Goal: Communication & Community: Answer question/provide support

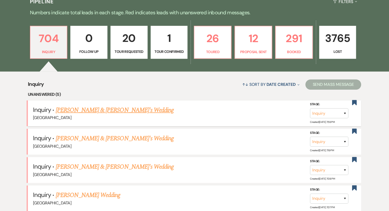
scroll to position [77, 0]
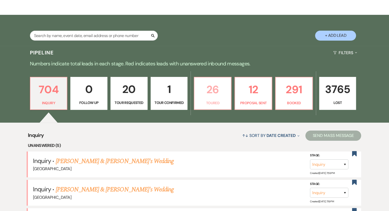
click at [206, 98] on link "26 Toured" at bounding box center [213, 93] width 38 height 33
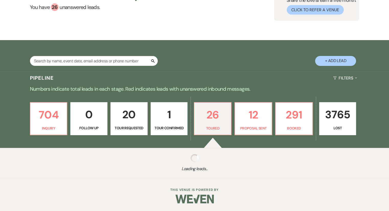
select select "5"
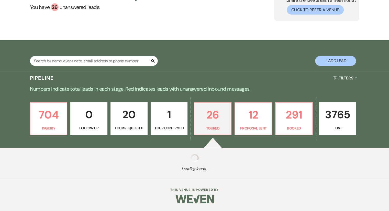
select select "5"
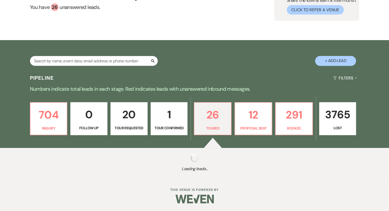
select select "5"
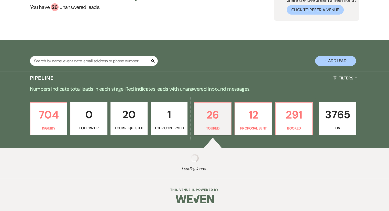
select select "5"
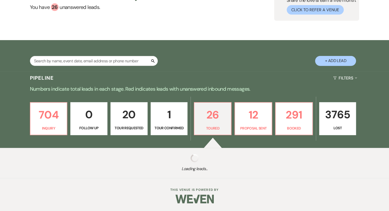
select select "5"
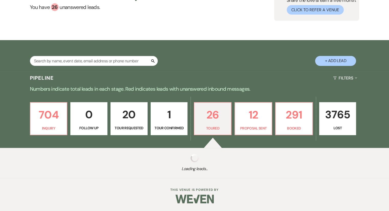
select select "5"
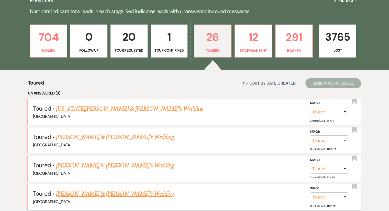
scroll to position [77, 0]
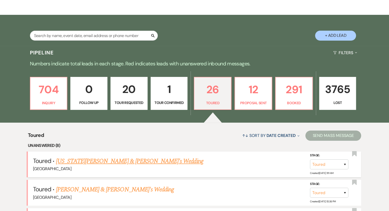
click at [88, 160] on link "[US_STATE][PERSON_NAME] & [PERSON_NAME]'s Wedding" at bounding box center [129, 161] width 147 height 9
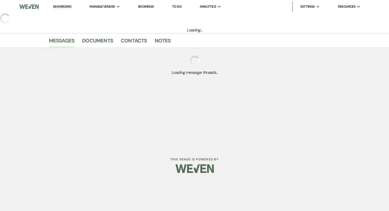
select select "5"
select select "6"
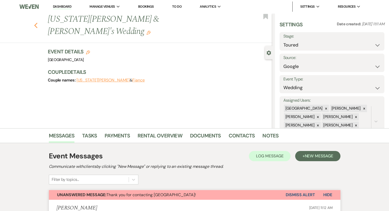
drag, startPoint x: 40, startPoint y: 20, endPoint x: 39, endPoint y: 18, distance: 2.7
click at [39, 18] on div "Previous [US_STATE][PERSON_NAME] & [PERSON_NAME]'s Wedding Edit Bookmark" at bounding box center [134, 28] width 275 height 30
click at [38, 23] on icon "Previous" at bounding box center [36, 26] width 4 height 6
select select "5"
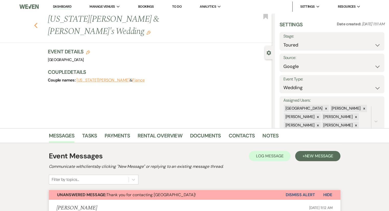
select select "5"
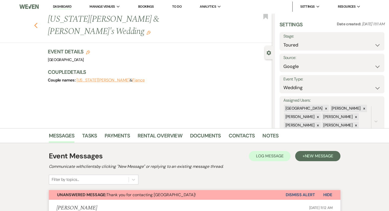
select select "5"
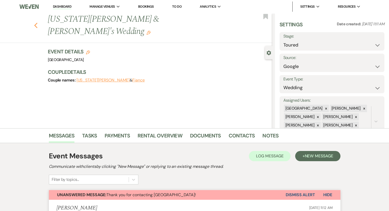
select select "5"
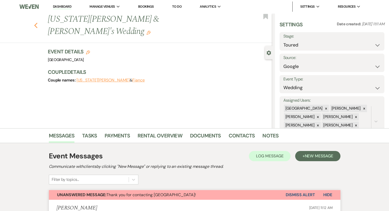
select select "5"
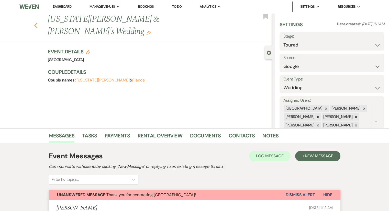
select select "5"
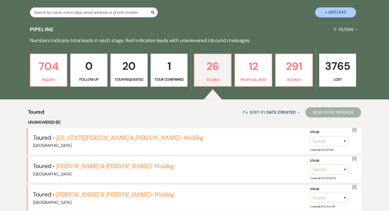
scroll to position [128, 0]
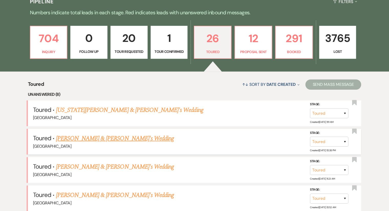
click at [86, 139] on link "[PERSON_NAME] & [PERSON_NAME]'s Wedding" at bounding box center [115, 138] width 118 height 9
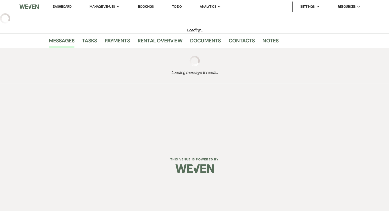
select select "5"
select select "6"
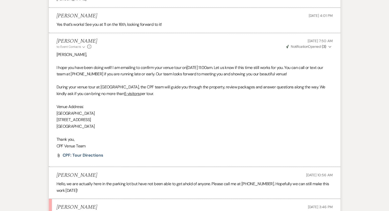
scroll to position [727, 0]
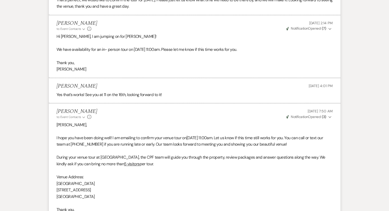
select select "5"
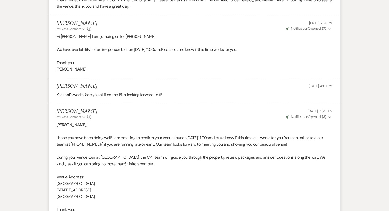
select select "5"
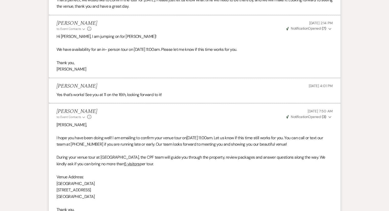
select select "5"
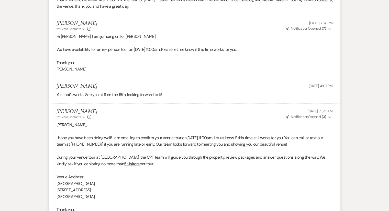
select select "5"
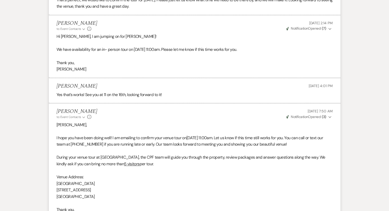
select select "5"
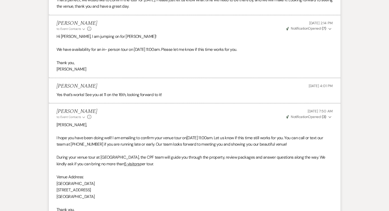
select select "5"
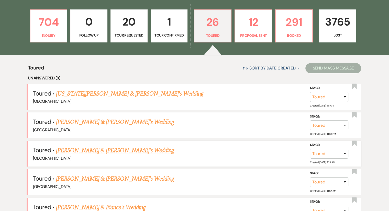
scroll to position [153, 0]
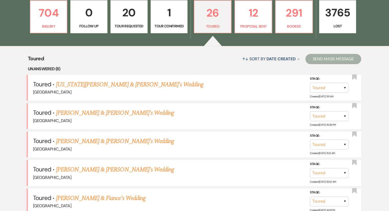
click at [94, 141] on link "[PERSON_NAME] & [PERSON_NAME]'s Wedding" at bounding box center [115, 141] width 118 height 9
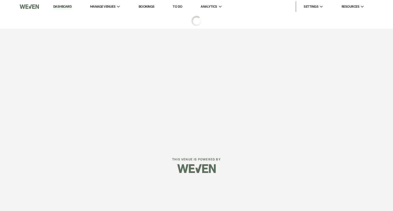
select select "5"
select select "6"
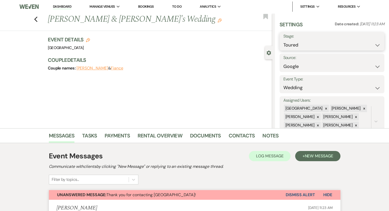
click at [319, 42] on select "Inquiry Follow Up Tour Requested Tour Confirmed Toured Proposal Sent Booked Lost" at bounding box center [331, 45] width 97 height 10
select select "8"
click at [283, 40] on select "Inquiry Follow Up Tour Requested Tour Confirmed Toured Proposal Sent Booked Lost" at bounding box center [331, 45] width 97 height 10
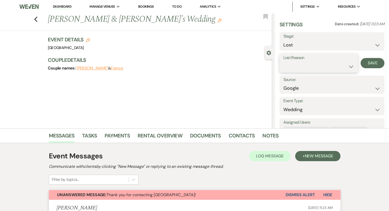
click at [306, 67] on select "Booked Elsewhere Budget Date Unavailable No Response Not a Good Match Capacity …" at bounding box center [318, 67] width 71 height 10
select select "6"
click at [283, 62] on select "Booked Elsewhere Budget Date Unavailable No Response Not a Good Match Capacity …" at bounding box center [318, 67] width 71 height 10
click at [373, 62] on button "Save" at bounding box center [373, 63] width 24 height 10
click at [36, 21] on div "Previous [PERSON_NAME] & [PERSON_NAME]'s Wedding Edit Bookmark" at bounding box center [134, 22] width 275 height 18
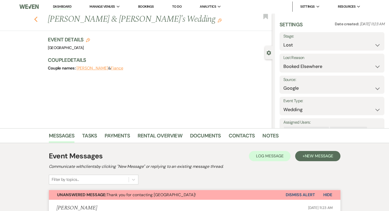
click at [37, 20] on use "button" at bounding box center [35, 20] width 3 height 6
select select "5"
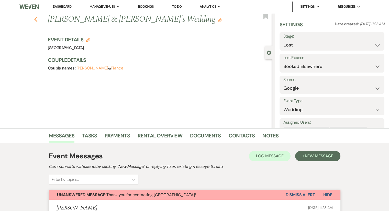
select select "5"
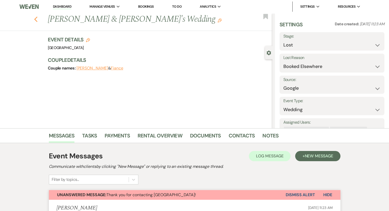
select select "5"
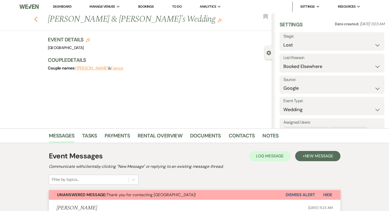
select select "5"
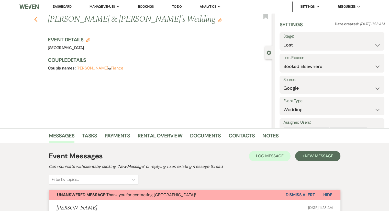
select select "5"
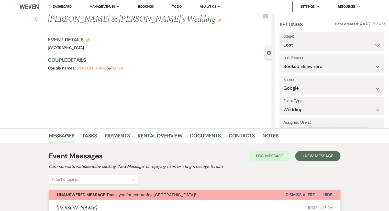
select select "5"
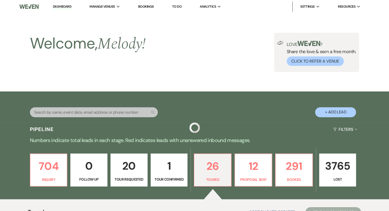
scroll to position [153, 0]
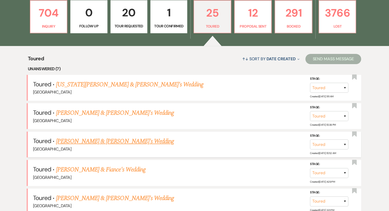
click at [90, 141] on link "[PERSON_NAME] & [PERSON_NAME]'s Wedding" at bounding box center [115, 141] width 118 height 9
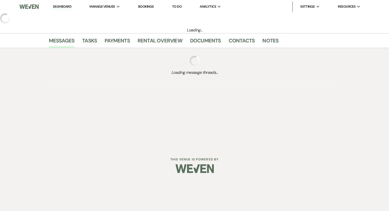
select select "5"
select select "6"
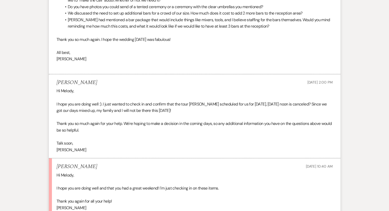
scroll to position [1466, 0]
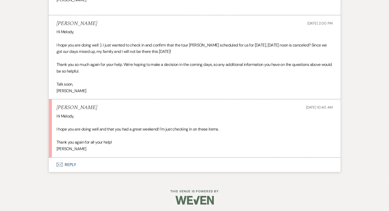
click at [100, 148] on p "[PERSON_NAME]" at bounding box center [195, 149] width 276 height 7
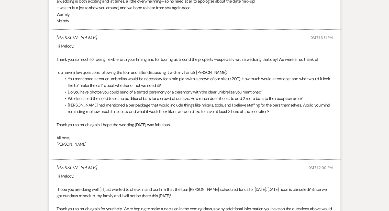
scroll to position [1313, 0]
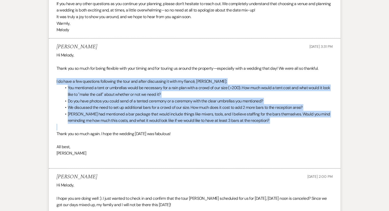
drag, startPoint x: 54, startPoint y: 81, endPoint x: 235, endPoint y: 117, distance: 184.7
click at [285, 123] on li "[PERSON_NAME] [DATE] 3:31 PM Hi [PERSON_NAME], Thank you so much for being flex…" at bounding box center [195, 104] width 292 height 130
copy div "I do have a few questions following the tour and after discussing it with my fi…"
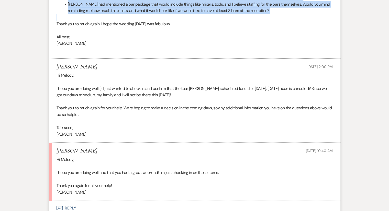
scroll to position [1466, 0]
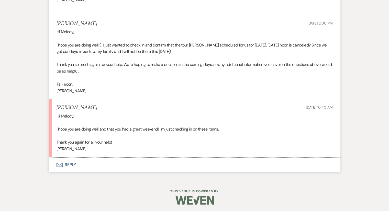
click at [65, 164] on button "Envelope Reply" at bounding box center [195, 165] width 292 height 14
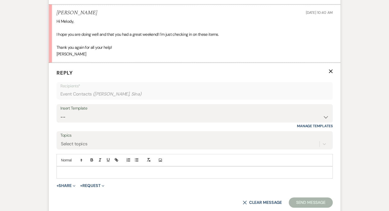
scroll to position [1564, 0]
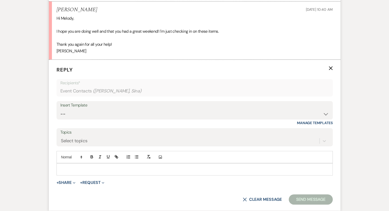
click at [65, 164] on div at bounding box center [195, 170] width 276 height 12
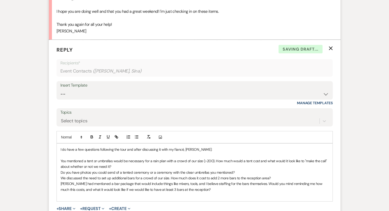
scroll to position [1641, 0]
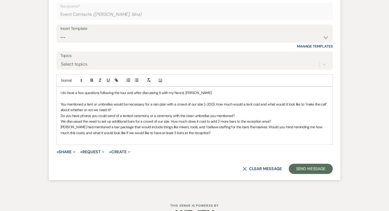
click at [117, 108] on p "You mentioned a tent or umbrellas would be necessary for a rain plan with a cro…" at bounding box center [195, 108] width 268 height 12
click at [258, 203] on div at bounding box center [195, 215] width 262 height 24
click at [129, 173] on form "Reply X Draft Recipients* Event Contacts ( [PERSON_NAME], [GEOGRAPHIC_DATA] ) I…" at bounding box center [195, 81] width 292 height 197
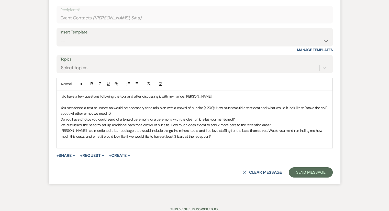
scroll to position [1629, 0]
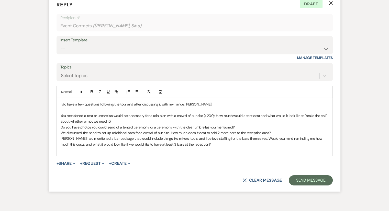
click at [170, 149] on p at bounding box center [195, 150] width 268 height 6
click at [202, 150] on p at bounding box center [195, 150] width 268 height 6
click at [132, 116] on p "You mentioned a tent or umbrellas would be necessary for a rain plan with a cro…" at bounding box center [195, 119] width 268 height 12
click at [272, 130] on p "We discussed the need to set up additional bars for a crowd of our size. How mu…" at bounding box center [195, 133] width 268 height 6
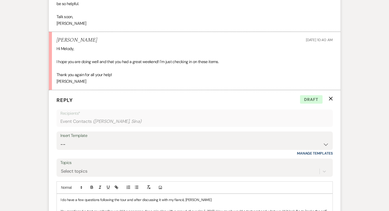
scroll to position [1578, 0]
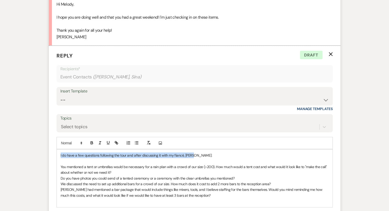
drag, startPoint x: 188, startPoint y: 153, endPoint x: 59, endPoint y: 153, distance: 129.1
click at [59, 153] on div "I do have a few questions following the tour and after discussing it with my fi…" at bounding box center [195, 179] width 276 height 58
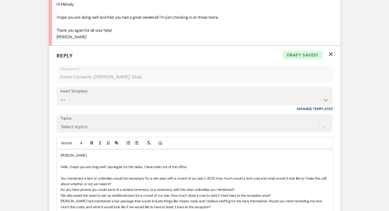
drag, startPoint x: 149, startPoint y: 160, endPoint x: 145, endPoint y: 164, distance: 5.6
click at [147, 162] on div "[PERSON_NAME], Hello, I hope you are doig well. I apologize for the delay. I ha…" at bounding box center [195, 184] width 276 height 69
click at [151, 164] on p "Hello, I hope you are doig well. I apologize for the delay. I have been out of …" at bounding box center [195, 167] width 268 height 6
click at [146, 164] on p "Hello, I hope you are doig well. I apologize for the delay. I have been out of …" at bounding box center [195, 167] width 268 height 6
drag, startPoint x: 142, startPoint y: 166, endPoint x: 149, endPoint y: 164, distance: 6.7
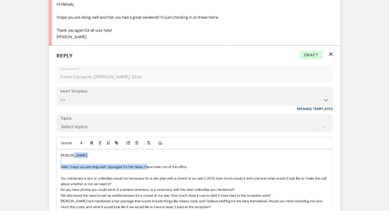
click at [149, 164] on p "Hello, I hope you are doig well. I apologize for the delay. I have been out of …" at bounding box center [195, 167] width 268 height 6
click at [179, 161] on p at bounding box center [195, 161] width 268 height 6
click at [145, 167] on p "Hello, I hope you are doig well. I apologize for the delay. I have been out of …" at bounding box center [195, 167] width 268 height 6
click at [96, 167] on p "Hello, I hope you are doig well. I apologize for the delay. I Ihave been out of…" at bounding box center [195, 167] width 268 height 6
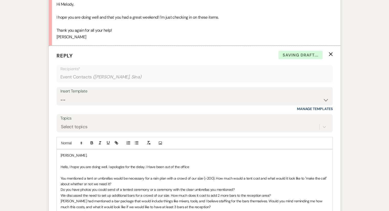
click at [148, 166] on p "Hello, I hope you are doing well. I apologize for the delay. I Have been out of…" at bounding box center [195, 167] width 268 height 6
click at [198, 166] on p "Hello, I hope you are doing well. I apologize for the delay. I have been out of…" at bounding box center [195, 167] width 268 height 6
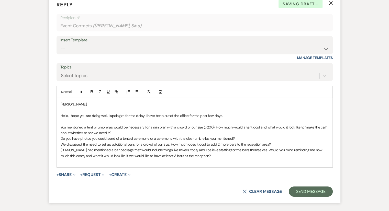
click at [138, 132] on p "You mentioned a tent or umbrellas would be necessary for a rain plan with a cro…" at bounding box center [195, 131] width 268 height 12
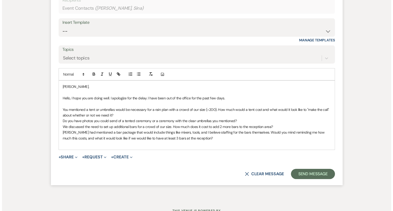
scroll to position [1655, 0]
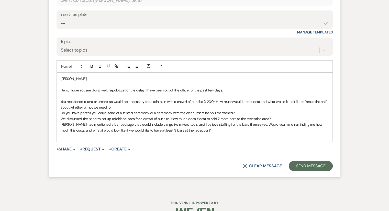
click at [255, 112] on p "Do you have photos you could send of a tented ceremony or a ceremony with the c…" at bounding box center [195, 113] width 268 height 6
click at [236, 110] on p "Do you have photos you could send of a tented ceremony or a ceremony with the c…" at bounding box center [195, 113] width 268 height 6
click at [304, 111] on p "Do you have photos you could send of a tented ceremony or a ceremony with the c…" at bounding box center [195, 113] width 268 height 6
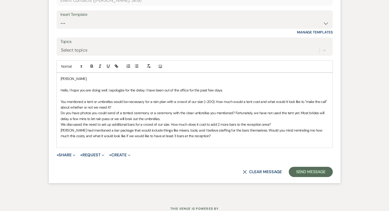
click at [124, 117] on p "Do you have photos you could send of a tented ceremony or a ceremony with the c…" at bounding box center [195, 116] width 268 height 12
click at [126, 118] on p "Do you have photos you could send of a tented ceremony or a ceremony with the c…" at bounding box center [195, 116] width 268 height 12
click at [126, 119] on p "Do you have photos you could send of a tented ceremony or a ceremony with the c…" at bounding box center [195, 116] width 268 height 12
click at [128, 118] on p "Do you have photos you could send of a tented ceremony or a ceremony with the c…" at bounding box center [195, 116] width 268 height 12
click at [174, 116] on p "Do you have photos you could send of a tented ceremony or a ceremony with the c…" at bounding box center [195, 116] width 268 height 12
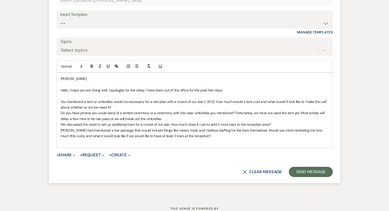
drag, startPoint x: 235, startPoint y: 111, endPoint x: 275, endPoint y: 118, distance: 40.7
click at [275, 118] on p "Do you have photos you could send of a tented ceremony or a ceremony with the c…" at bounding box center [195, 116] width 268 height 12
click at [148, 66] on icon "button" at bounding box center [148, 66] width 5 height 5
click at [80, 64] on icon at bounding box center [81, 66] width 5 height 5
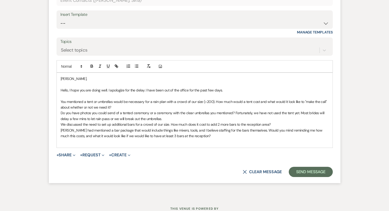
click at [218, 117] on p "Do you have photos you could send of a tented ceremony or a ceremony with the c…" at bounding box center [195, 116] width 268 height 12
drag, startPoint x: 234, startPoint y: 112, endPoint x: 249, endPoint y: 116, distance: 15.0
click at [249, 116] on p "Do you have photos you could send of a tented ceremony or a ceremony with the c…" at bounding box center [195, 116] width 268 height 12
click at [90, 65] on icon "button" at bounding box center [92, 66] width 5 height 5
click at [132, 107] on p "You mentioned a tent or umbrellas would be necessary for a rain plan with a cro…" at bounding box center [195, 105] width 268 height 12
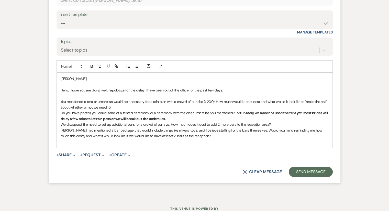
click at [279, 123] on p "We discussed the need to set up additional bars for a crowd of our size. How mu…" at bounding box center [195, 125] width 268 height 6
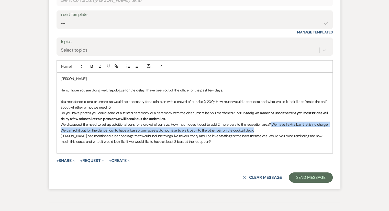
drag, startPoint x: 270, startPoint y: 124, endPoint x: 292, endPoint y: 128, distance: 22.5
click at [292, 128] on p "We discussed the need to set up additional bars for a crowd of our size. How mu…" at bounding box center [195, 128] width 268 height 12
click at [90, 64] on icon "button" at bounding box center [92, 66] width 5 height 5
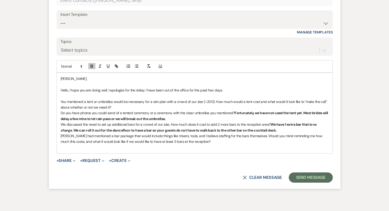
click at [201, 140] on p "[PERSON_NAME] had mentioned a bar package that would include things like mixers…" at bounding box center [195, 139] width 268 height 12
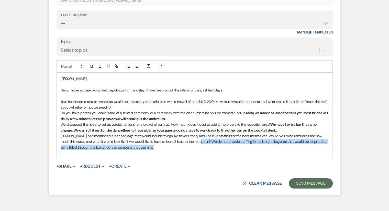
drag, startPoint x: 195, startPoint y: 140, endPoint x: 260, endPoint y: 151, distance: 65.1
click at [260, 151] on div "[PERSON_NAME], Hello, I hope you are doing well. I apologize for the delay. I h…" at bounding box center [195, 116] width 276 height 86
drag, startPoint x: 320, startPoint y: 141, endPoint x: 164, endPoint y: 154, distance: 157.3
click at [164, 154] on p at bounding box center [195, 153] width 268 height 6
click at [66, 165] on button "+ Share Expand" at bounding box center [66, 166] width 19 height 4
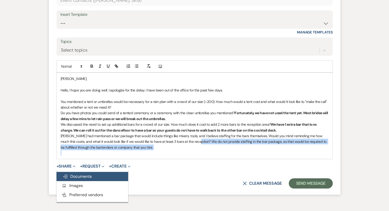
click at [63, 176] on icon "Doc Upload" at bounding box center [65, 177] width 5 height 4
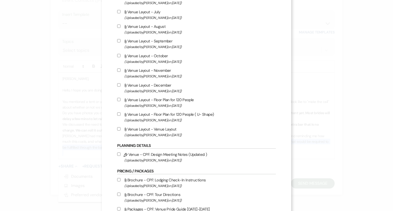
scroll to position [435, 0]
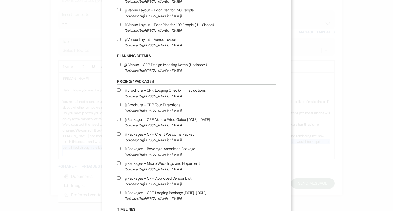
click at [120, 150] on input "Attach File Packages - Beverage Amenities Package (Uploaded by [PERSON_NAME] on…" at bounding box center [118, 148] width 3 height 3
checkbox input "true"
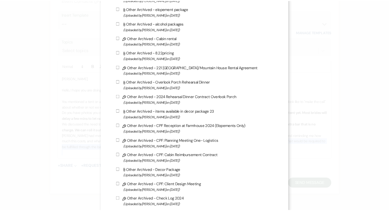
scroll to position [1334, 0]
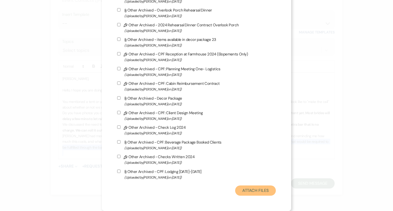
click at [255, 187] on button "Attach Files" at bounding box center [255, 191] width 41 height 10
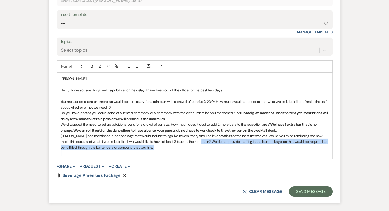
click at [155, 145] on p "[PERSON_NAME] had mentioned a bar package that would include things like mixers…" at bounding box center [195, 141] width 268 height 17
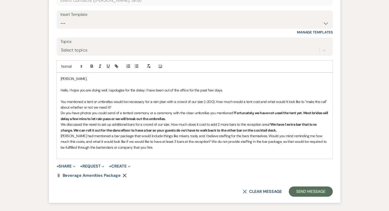
click at [313, 123] on strong "We have 1 extra bar that is no charge. We can roll it out for the dancefloor to…" at bounding box center [189, 127] width 257 height 10
click at [72, 129] on strong "We have 1 extra bar that is "no charge. We can roll it out for the dancefloor t…" at bounding box center [190, 127] width 258 height 10
click at [323, 142] on p "[PERSON_NAME] had mentioned a bar package that would include things like mixers…" at bounding box center [195, 141] width 268 height 17
click at [137, 148] on p "[PERSON_NAME] had mentioned a bar package that would include things like mixers…" at bounding box center [195, 141] width 268 height 17
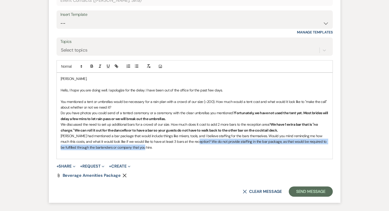
drag, startPoint x: 195, startPoint y: 142, endPoint x: 233, endPoint y: 146, distance: 38.9
click at [233, 146] on p "[PERSON_NAME] had mentioned a bar package that would include things like mixers…" at bounding box center [195, 141] width 268 height 17
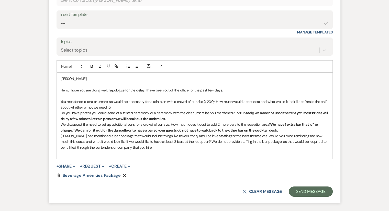
click at [95, 66] on div at bounding box center [104, 67] width 33 height 8
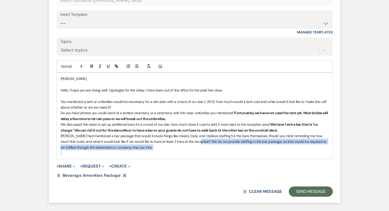
drag, startPoint x: 195, startPoint y: 141, endPoint x: 259, endPoint y: 151, distance: 64.5
click at [259, 151] on div "[PERSON_NAME], Hello, I hope you are doing well. I apologize for the delay. I h…" at bounding box center [195, 116] width 276 height 86
click at [93, 66] on icon "button" at bounding box center [92, 66] width 5 height 5
click at [163, 150] on p at bounding box center [195, 153] width 268 height 6
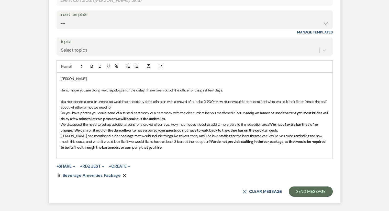
click at [161, 146] on p "[PERSON_NAME] had mentioned a bar package that would include things like mixers…" at bounding box center [195, 141] width 268 height 17
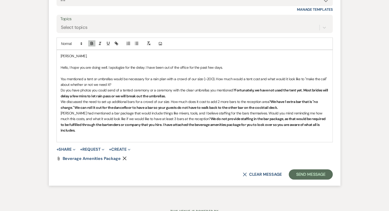
scroll to position [1692, 0]
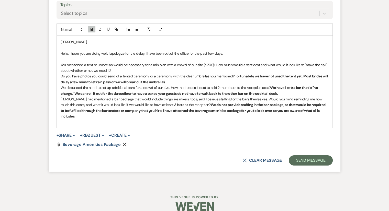
click at [197, 105] on strong "We do not provide staffing in the bar package, as that would be required to be …" at bounding box center [193, 111] width 265 height 16
click at [149, 70] on p "You mentioned a tent or umbrellas would be necessary for a rain plan with a cro…" at bounding box center [195, 68] width 268 height 12
click at [172, 108] on strong "We do not provide staffing in the bar package, as that would be required to be …" at bounding box center [193, 111] width 265 height 16
click at [331, 110] on div "[PERSON_NAME], Hello, I hope you are doing well. I apologize for the delay. I h…" at bounding box center [195, 82] width 276 height 92
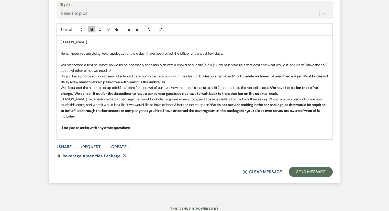
click at [142, 125] on p "Ill be glad to assist with any other questions" at bounding box center [195, 128] width 268 height 6
click at [142, 125] on p "Ill be glad to assist with any other questions." at bounding box center [195, 128] width 268 height 6
click at [141, 131] on p at bounding box center [195, 134] width 268 height 6
click at [64, 126] on strong "Ill be glad to assist with any other questions that you have, just let me know." at bounding box center [121, 128] width 120 height 5
click at [190, 125] on p "I'll be glad to assist with any other questions that you have, just let me know." at bounding box center [195, 128] width 268 height 6
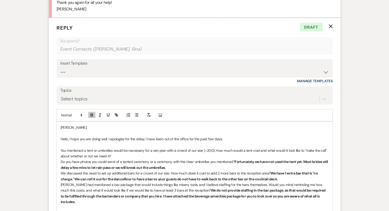
scroll to position [1615, 0]
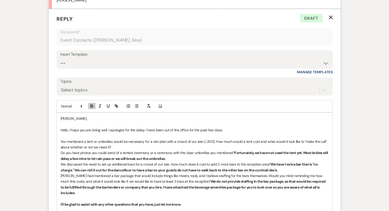
click at [115, 145] on p "You mentioned a tent or umbrellas would be necessary for a rain plan with a cro…" at bounding box center [195, 145] width 268 height 12
click at [139, 147] on p "You mentioned a tent or umbrellas would be necessary for a rain plan with a cro…" at bounding box center [195, 145] width 268 height 12
click at [133, 147] on p "You mentioned a tent or umbrellas would be necessary for a rain plan with a cro…" at bounding box center [195, 145] width 268 height 12
click at [128, 144] on p "You mentioned a tent or umbrellas would be necessary for a rain plan with a cro…" at bounding box center [195, 145] width 268 height 12
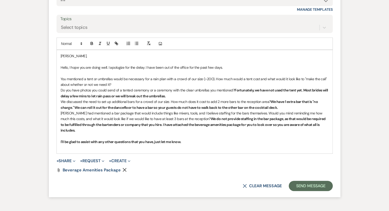
scroll to position [1652, 0]
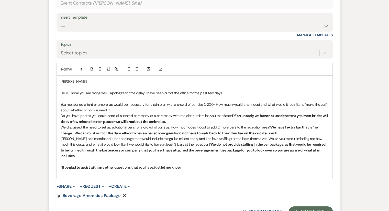
click at [116, 111] on p "You mentioned a tent or umbrellas would be necessary for a rain plan with a cro…" at bounding box center [195, 108] width 268 height 12
click at [116, 107] on p "You mentioned a tent or umbrellas would be necessary for a rain plan with a cro…" at bounding box center [195, 108] width 268 height 12
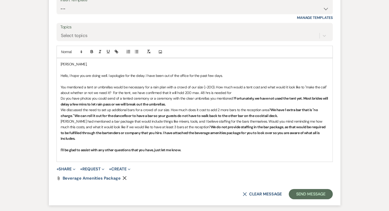
scroll to position [1678, 0]
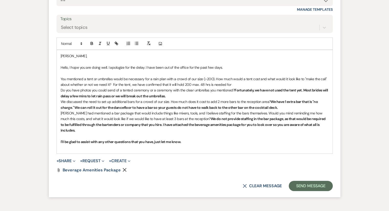
click at [197, 139] on p "I'll be glad to assist with any other questions that you have, just let me know." at bounding box center [195, 142] width 268 height 6
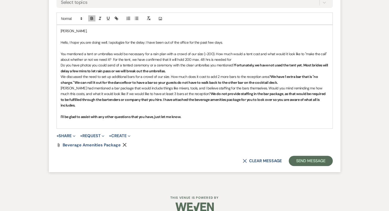
scroll to position [1703, 0]
click at [187, 114] on p "I'll be glad to assist with any other questions that you have, just let me know." at bounding box center [195, 117] width 268 height 6
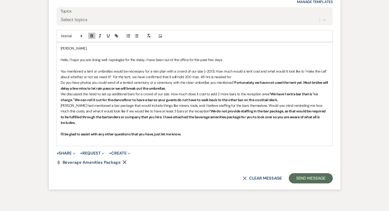
scroll to position [1678, 0]
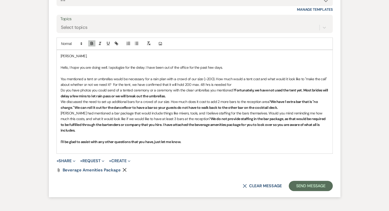
click at [207, 84] on p "You mentioned a tent or umbrellas would be necessary for a rain plan with a cro…" at bounding box center [195, 82] width 268 height 12
click at [233, 83] on p "You mentioned a tent or umbrellas would be necessary for a rain plan with a cro…" at bounding box center [195, 82] width 268 height 12
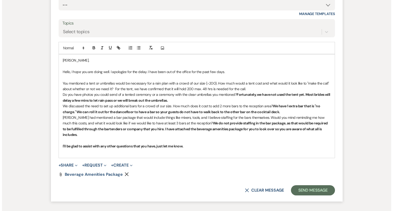
scroll to position [1703, 0]
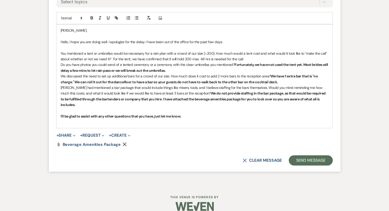
click at [255, 58] on p "You mentioned a tent or umbrellas would be necessary for a rain plan with a cro…" at bounding box center [195, 57] width 268 height 12
drag, startPoint x: 113, startPoint y: 58, endPoint x: 243, endPoint y: 59, distance: 130.4
click at [243, 59] on p "You mentioned a tent or umbrellas would be necessary for a rain plan with a cro…" at bounding box center [195, 57] width 268 height 12
click at [92, 18] on icon "button" at bounding box center [92, 18] width 5 height 5
click at [264, 57] on p "You mentioned a tent or umbrellas would be necessary for a rain plan with a cro…" at bounding box center [195, 57] width 268 height 12
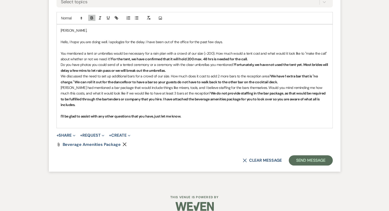
click at [188, 68] on p "Do you have photos you could send of a tented ceremony or a ceremony with the c…" at bounding box center [195, 68] width 268 height 12
click at [212, 59] on strong "For the tent, we have confirmed that it will hold 200 max. 48 hrs is needed for…" at bounding box center [179, 59] width 137 height 5
click at [207, 64] on p "Do you have photos you could send of a tented ceremony or a ceremony with the c…" at bounding box center [195, 68] width 268 height 12
click at [197, 65] on p "Do you have photos you could send of a tented ceremony or a ceremony with the c…" at bounding box center [195, 68] width 268 height 12
click at [58, 133] on span "+" at bounding box center [58, 135] width 2 height 4
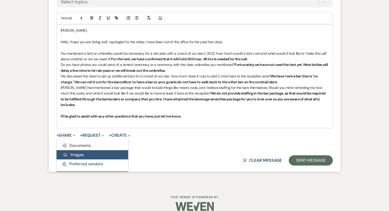
click at [70, 152] on span "Add Photo Images" at bounding box center [73, 154] width 21 height 5
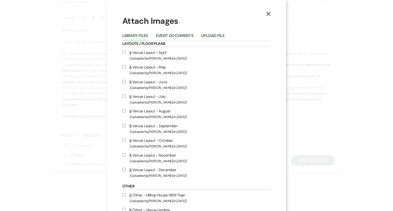
scroll to position [0, 0]
click at [188, 36] on button "Event Documents" at bounding box center [175, 37] width 38 height 7
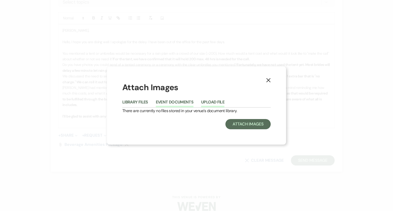
click at [210, 102] on button "Upload File" at bounding box center [212, 103] width 23 height 7
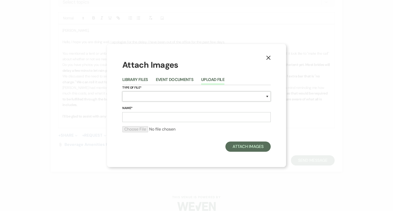
click at [208, 97] on select "Special Event Insurance Vendor Certificate of Insurance Contracts / Rental Agre…" at bounding box center [196, 97] width 148 height 10
click at [270, 53] on button "X" at bounding box center [268, 57] width 8 height 9
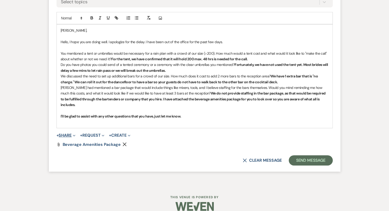
click at [62, 133] on button "+ Share Expand" at bounding box center [66, 135] width 19 height 4
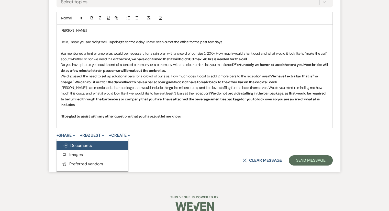
click at [74, 143] on span "Doc Upload Documents" at bounding box center [77, 145] width 29 height 5
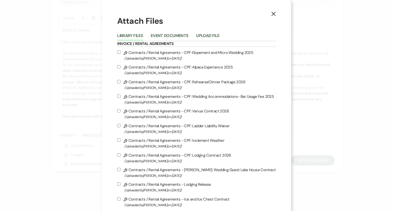
click at [77, 120] on div "X Attach Files Library Files Event Documents Upload File Invoice / Rental Agree…" at bounding box center [196, 105] width 393 height 211
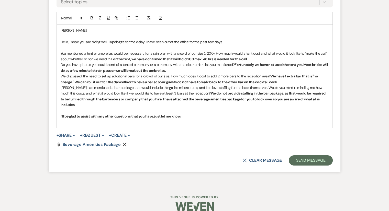
click at [203, 114] on p "I'll be glad to assist with any other questions that you have, just let me know." at bounding box center [195, 117] width 268 height 6
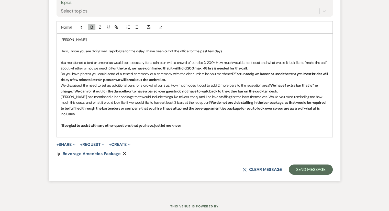
scroll to position [1703, 0]
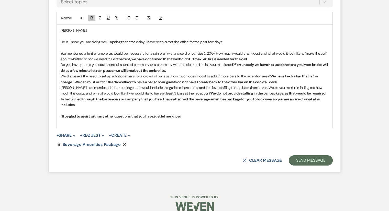
click at [200, 114] on p "I'll be glad to assist with any other questions that you have, just let me know." at bounding box center [195, 117] width 268 height 6
click at [191, 108] on p at bounding box center [195, 111] width 268 height 6
click at [190, 114] on p "I'll be glad to assist with any other questions that you have, just let me know." at bounding box center [195, 117] width 268 height 6
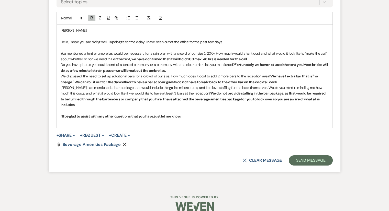
click at [190, 114] on p "I'll be glad to assist with any other questions that you have, just let me know." at bounding box center [195, 117] width 268 height 6
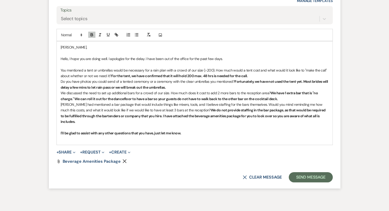
scroll to position [1678, 0]
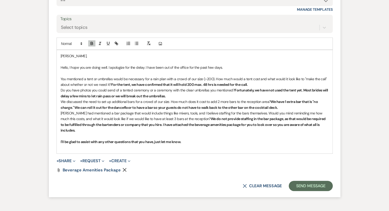
click at [207, 139] on p "I'll be glad to assist with any other questions that you have, just let me know." at bounding box center [195, 142] width 268 height 6
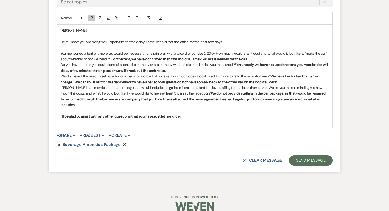
click at [197, 119] on p at bounding box center [195, 122] width 268 height 6
click at [196, 114] on p "I'll be glad to assist with any other questions that you have, just let me know." at bounding box center [195, 117] width 268 height 6
click at [195, 114] on p "I'll be glad to assist with any other questions that you have, just let me know." at bounding box center [195, 117] width 268 height 6
click at [199, 119] on p at bounding box center [195, 122] width 268 height 6
click at [190, 114] on p "I'll be glad to assist with any other questions that you have, just let me know." at bounding box center [195, 117] width 268 height 6
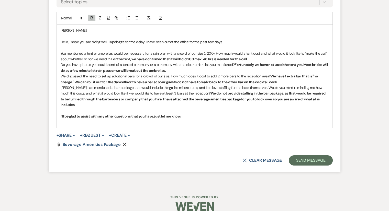
drag, startPoint x: 190, startPoint y: 108, endPoint x: 193, endPoint y: 108, distance: 3.3
click at [192, 114] on p "I'll be glad to assist with any other questions that you have, just let me know." at bounding box center [195, 117] width 268 height 6
click at [194, 114] on p "I'll be glad to assist with any other questions that you have, just let me know." at bounding box center [195, 117] width 268 height 6
click at [185, 114] on p "I'll be glad to assist with any other questions that you have, just let me know." at bounding box center [195, 117] width 268 height 6
click at [186, 114] on p "I'll be glad to assist with any other questions that you have, just let me know." at bounding box center [195, 117] width 268 height 6
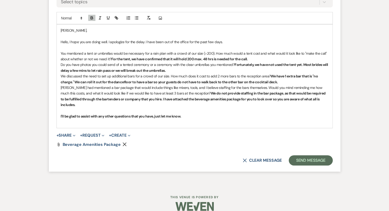
click at [185, 114] on p "I'll be glad to assist with any other questions that you have, just let me know." at bounding box center [195, 117] width 268 height 6
click at [185, 119] on p at bounding box center [195, 122] width 268 height 6
click at [185, 114] on p "I'll be glad to assist with any other questions that you have, just let me know." at bounding box center [195, 117] width 268 height 6
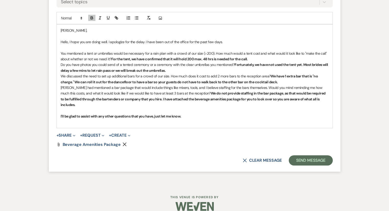
click at [187, 114] on p "I'll be glad to assist with any other questions that you have, just let me know." at bounding box center [195, 117] width 268 height 6
click at [180, 114] on strong "I'll be glad to assist with any other questions that you have, just let me know." at bounding box center [121, 116] width 121 height 5
click at [185, 114] on p "I'll be glad to assist with any other questions that you have, just let me know." at bounding box center [195, 117] width 268 height 6
click at [189, 119] on p at bounding box center [195, 122] width 268 height 6
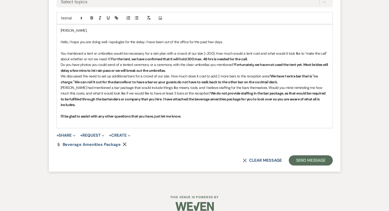
click at [190, 114] on p "I'll be glad to assist with any other questions that you have, just let me know." at bounding box center [195, 117] width 268 height 6
click at [187, 114] on p "I'll be glad to assist with any other questions that you have, just let me know." at bounding box center [195, 117] width 268 height 6
click at [185, 114] on p "I'll be glad to assist with any other questions that you have, just let me know." at bounding box center [195, 117] width 268 height 6
click at [181, 114] on strong "I'll be glad to assist with any other questions that you have, just let me know." at bounding box center [121, 116] width 121 height 5
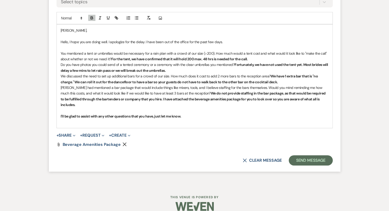
click at [187, 114] on p "I'll be glad to assist with any other questions that you have, just let me know." at bounding box center [195, 117] width 268 height 6
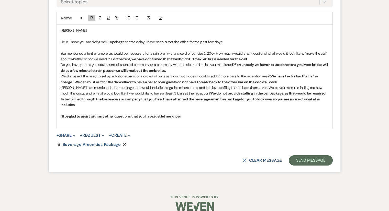
click at [187, 114] on p "I'll be glad to assist with any other questions that you have, just let me know." at bounding box center [195, 117] width 268 height 6
click at [188, 114] on p "I'll be glad to assist with any other questions that you have, just let me know." at bounding box center [195, 117] width 268 height 6
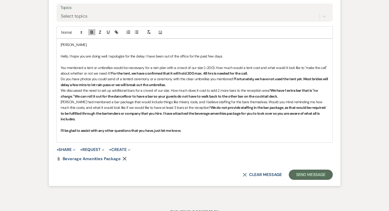
scroll to position [1678, 0]
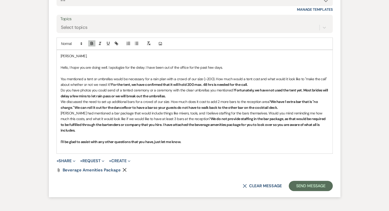
click at [192, 145] on p at bounding box center [195, 148] width 268 height 6
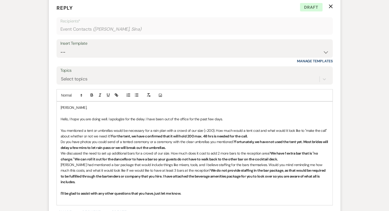
scroll to position [1652, 0]
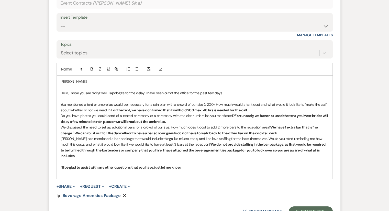
click at [211, 109] on strong "For the tent, we have confirmed that it will hold 200 max. 48 hrs is needed for…" at bounding box center [179, 110] width 137 height 5
click at [188, 165] on p "I'll be glad to assist with any other questions that you have, just let me know." at bounding box center [195, 168] width 268 height 6
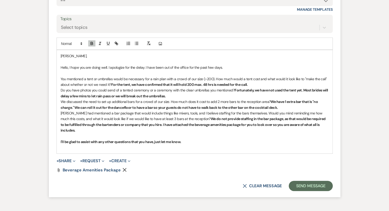
click at [193, 139] on p "I'll be glad to assist with any other questions that you have, just let me know." at bounding box center [195, 142] width 268 height 6
click at [190, 139] on p "I'll be glad to assist with any other questions that you have, just let me know." at bounding box center [195, 142] width 268 height 6
click at [189, 139] on p "I'll be glad to assist with any other questions that you have, just let me know." at bounding box center [195, 142] width 268 height 6
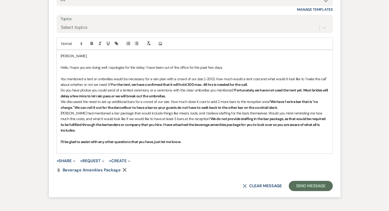
click at [197, 145] on p at bounding box center [195, 148] width 268 height 6
click at [192, 139] on p "I'll be glad to assist with any other questions that you have, just let me know." at bounding box center [195, 142] width 268 height 6
click at [191, 139] on p "I'll be glad to assist with any other questions that you have, just let me know." at bounding box center [195, 142] width 268 height 6
click at [192, 139] on p "I'll be glad to assist with any other questions that you have, just let me know." at bounding box center [195, 142] width 268 height 6
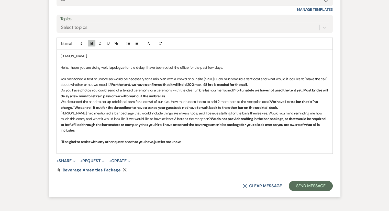
click at [192, 139] on p "I'll be glad to assist with any other questions that you have, just let me know." at bounding box center [195, 142] width 268 height 6
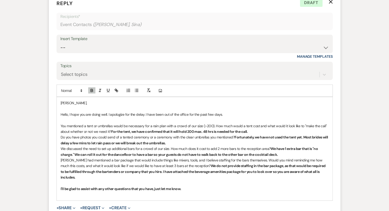
scroll to position [1644, 0]
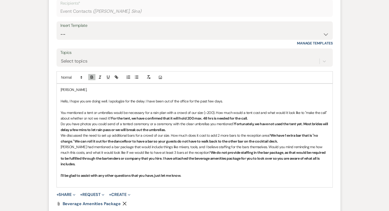
click at [197, 178] on p at bounding box center [195, 181] width 268 height 6
click at [191, 173] on p "I'll be glad to assist with any other questions that you have, just let me know." at bounding box center [195, 176] width 268 height 6
click at [193, 173] on p "I'll be glad to assist with any other questions that you have, just let me know." at bounding box center [195, 176] width 268 height 6
click at [197, 167] on p at bounding box center [195, 170] width 268 height 6
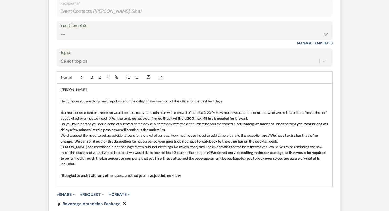
click at [196, 173] on p "I'll be glad to assist with any other questions that you have, just let me know." at bounding box center [195, 176] width 268 height 6
drag, startPoint x: 260, startPoint y: 114, endPoint x: 263, endPoint y: 114, distance: 3.1
click at [260, 114] on p "You mentioned a tent or umbrellas would be necessary for a rain plan with a cro…" at bounding box center [195, 116] width 268 height 12
click at [178, 127] on p "Do you have photos you could send of a tented ceremony or a ceremony with the c…" at bounding box center [195, 127] width 268 height 12
click at [210, 133] on p "We discussed the need to set up additional bars for a crowd of our size. How mu…" at bounding box center [195, 139] width 268 height 12
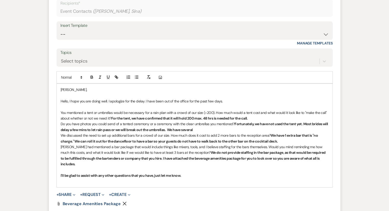
click at [206, 127] on p "Do you have photos you could send of a tented ceremony or a ceremony with the c…" at bounding box center [195, 127] width 268 height 12
drag, startPoint x: 206, startPoint y: 127, endPoint x: 196, endPoint y: 128, distance: 9.3
click at [196, 128] on strong "Fortunately, we have not used the tent yet. Most brides will delay a few mins t…" at bounding box center [195, 127] width 268 height 10
click at [215, 129] on p "Do you have photos you could send of a tented ceremony or a ceremony with the c…" at bounding box center [195, 127] width 268 height 12
click at [233, 96] on p at bounding box center [195, 96] width 268 height 6
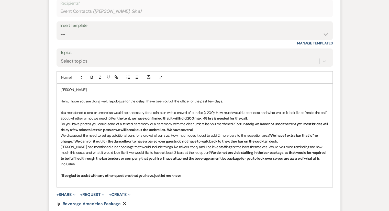
click at [231, 98] on p "Hello, I hope you are doing well. I apologize for the delay. I have been out of…" at bounding box center [195, 101] width 268 height 6
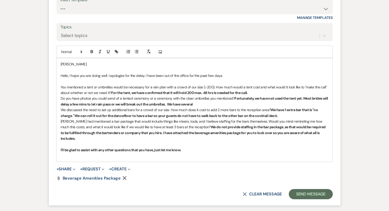
click at [181, 148] on strong "I'll be glad to assist with any other questions that you have, just let me know." at bounding box center [121, 150] width 121 height 5
click at [191, 147] on p "I'll be glad to assist with any other questions that you have, just let me know." at bounding box center [195, 150] width 268 height 6
click at [188, 147] on p "I'll be glad to assist with any other questions that you have, just let me know." at bounding box center [195, 150] width 268 height 6
click at [193, 147] on p "I'll be glad to assist with any other questions that you have, just let me know." at bounding box center [195, 150] width 268 height 6
click at [194, 147] on p "I'll be glad to assist with any other questions that you have, just let me know." at bounding box center [195, 150] width 268 height 6
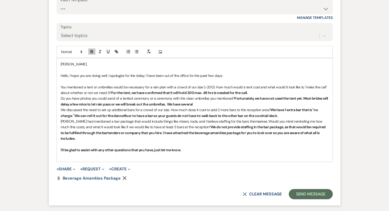
click at [209, 103] on p "Do you have photos you could send of a tented ceremony or a ceremony with the c…" at bounding box center [195, 102] width 268 height 12
click at [263, 92] on p "You mentioned a tent or umbrellas would be necessary for a rain plan with a cro…" at bounding box center [195, 90] width 268 height 12
click at [263, 91] on p "You mentioned a tent or umbrellas would be necessary for a rain plan with a cro…" at bounding box center [195, 90] width 268 height 12
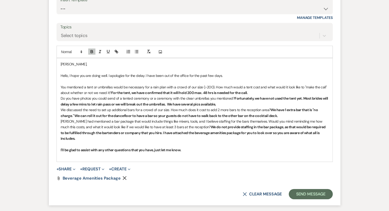
click at [263, 91] on p "You mentioned a tent or umbrellas would be necessary for a rain plan with a cro…" at bounding box center [195, 90] width 268 height 12
click at [262, 90] on p "You mentioned a tent or umbrellas would be necessary for a rain plan with a cro…" at bounding box center [195, 90] width 268 height 12
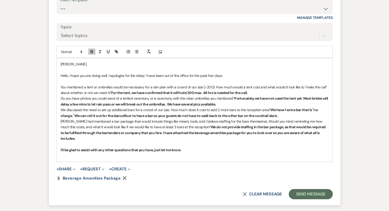
click at [262, 90] on p "You mentioned a tent or umbrellas would be necessary for a rain plan with a cro…" at bounding box center [195, 90] width 268 height 12
click at [262, 91] on p "You mentioned a tent or umbrellas would be necessary for a rain plan with a cro…" at bounding box center [195, 90] width 268 height 12
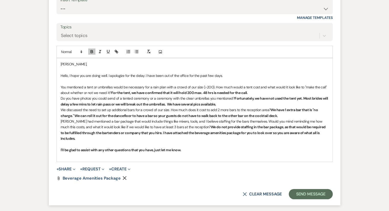
click at [258, 96] on strong "Fortunately, we have not used the tent yet. Most brides will delay a few mins t…" at bounding box center [195, 101] width 268 height 10
click at [258, 93] on p "You mentioned a tent or umbrellas would be necessary for a rain plan with a cro…" at bounding box center [195, 90] width 268 height 12
click at [258, 89] on p "You mentioned a tent or umbrellas would be necessary for a rain plan with a cro…" at bounding box center [195, 90] width 268 height 12
click at [256, 87] on p "You mentioned a tent or umbrellas would be necessary for a rain plan with a cro…" at bounding box center [195, 90] width 268 height 12
click at [253, 88] on p "You mentioned a tent or umbrellas would be necessary for a rain plan with a cro…" at bounding box center [195, 90] width 268 height 12
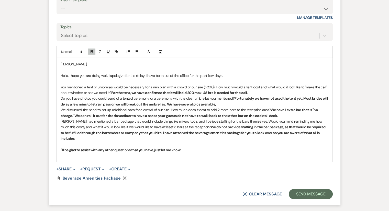
click at [262, 91] on p "You mentioned a tent or umbrellas would be necessary for a rain plan with a cro…" at bounding box center [195, 90] width 268 height 12
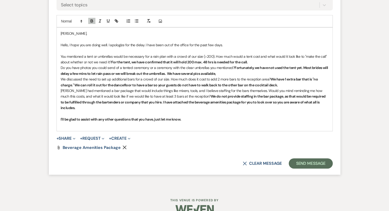
scroll to position [1703, 0]
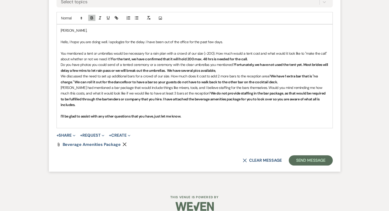
click at [200, 119] on p at bounding box center [195, 122] width 268 height 6
click at [200, 114] on p "I'll be glad to assist with any other questions that you have, just let me know." at bounding box center [195, 117] width 268 height 6
click at [194, 114] on p "I'll be glad to assist with any other questions that you have, just let me know." at bounding box center [195, 117] width 268 height 6
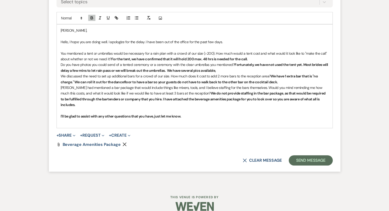
click at [195, 114] on p "I'll be glad to assist with any other questions that you have, just let me know." at bounding box center [195, 117] width 268 height 6
click at [193, 114] on p "I'll be glad to assist with any other questions that you have, just let me know." at bounding box center [195, 117] width 268 height 6
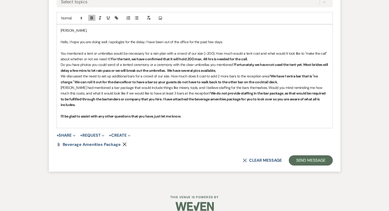
click at [229, 67] on p "Do you have photos you could send of a tented ceremony or a ceremony with the c…" at bounding box center [195, 68] width 268 height 12
click at [230, 39] on p "Hello, I hope you are doing well. I apologize for the delay. I have been out of…" at bounding box center [195, 42] width 268 height 6
click at [223, 69] on strong "Fortunately, we have not used the tent yet. Most brides will delay a few mins t…" at bounding box center [195, 67] width 268 height 10
click at [304, 89] on p "[PERSON_NAME] had mentioned a bar package that would include things like mixers…" at bounding box center [195, 96] width 268 height 23
click at [171, 70] on strong "Fortunately, we have not used the tent yet. Most brides will delay a few mins t…" at bounding box center [195, 67] width 268 height 10
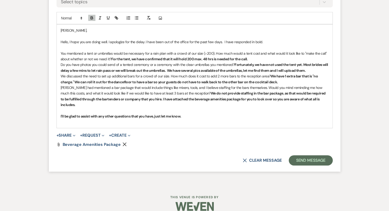
click at [175, 69] on strong "Fortunately, we have not used the tent yet. Most brides will delay a few mins t…" at bounding box center [195, 67] width 268 height 10
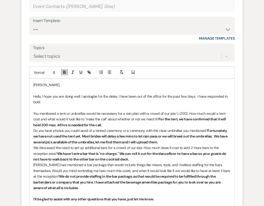
scroll to position [1780, 0]
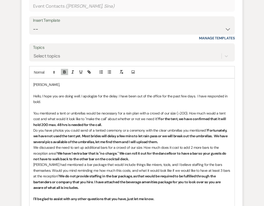
click at [107, 111] on p "You mentioned a tent or umbrellas would be necessary for a rain plan with a cro…" at bounding box center [131, 118] width 197 height 17
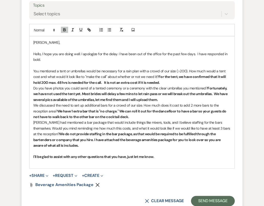
scroll to position [1831, 0]
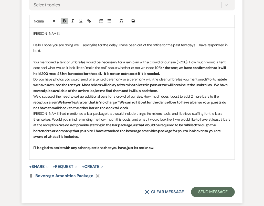
click at [132, 94] on p "We discussed the need to set up additional bars for a crowd of our size. How mu…" at bounding box center [131, 102] width 197 height 17
click at [71, 139] on p at bounding box center [131, 142] width 197 height 6
click at [171, 145] on p "I'll be glad to assist with any other questions that you have, just let me know." at bounding box center [131, 148] width 197 height 6
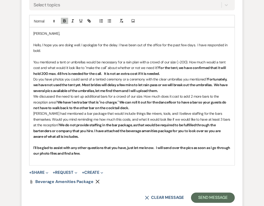
click at [120, 145] on p "I'll be glad to assist with any other questions that you have, just let me know…" at bounding box center [131, 151] width 197 height 12
click at [108, 145] on p "I'll be glad to assist with any other questions that you have, just let me know…" at bounding box center [131, 151] width 197 height 12
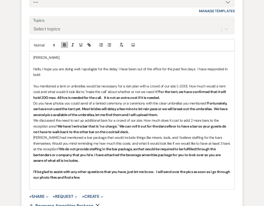
scroll to position [1815, 0]
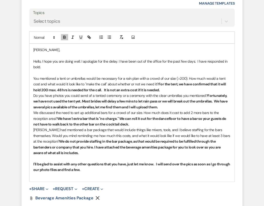
click at [111, 116] on strong "We have 1 extra bar that is "no charge." We can roll it out for the dancefloor …" at bounding box center [129, 121] width 193 height 10
click at [129, 116] on strong "We have 1 extra bar that is "no charge." We can roll it out for the dancefloor …" at bounding box center [129, 121] width 193 height 10
click at [133, 110] on p "We discussed the need to set up additional bars for a crowd of our size. How mu…" at bounding box center [131, 118] width 197 height 17
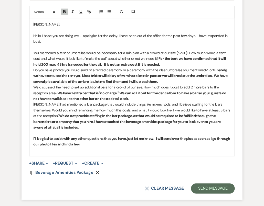
click at [117, 110] on p "[PERSON_NAME] had mentioned a bar package that would include things like mixers…" at bounding box center [131, 116] width 197 height 29
click at [142, 85] on p "We discussed the need to set up additional bars for a crowd of our size. How mu…" at bounding box center [131, 92] width 197 height 17
click at [119, 114] on strong "We do not provide staffing in the bar package, as that would be required to be …" at bounding box center [127, 122] width 188 height 16
click at [69, 112] on p "[PERSON_NAME] had mentioned a bar package that would include things like mixers…" at bounding box center [131, 116] width 197 height 29
click at [111, 112] on p "[PERSON_NAME] had mentioned a bar package that would include things like mixers…" at bounding box center [131, 116] width 197 height 29
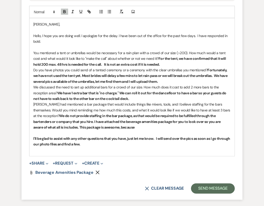
click at [106, 136] on p "I'll be glad to assist with any other questions that you have, just let me know…" at bounding box center [131, 142] width 197 height 12
click at [103, 136] on p "I'll be glad to assist with any other questions that you have, just let me know…" at bounding box center [131, 142] width 197 height 12
click at [140, 84] on p "We discussed the need to set up additional bars for a crowd of our size. How mu…" at bounding box center [131, 92] width 197 height 17
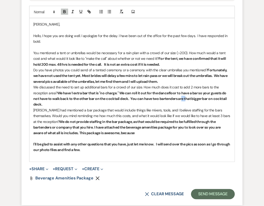
drag, startPoint x: 183, startPoint y: 84, endPoint x: 180, endPoint y: 84, distance: 3.3
click at [180, 91] on strong "We have 1 extra bar that is "no charge." We can roll it out for the dancefloor …" at bounding box center [130, 99] width 194 height 16
click at [186, 91] on strong "We have 1 extra bar that is "no charge." We can roll it out for the dancefloor …" at bounding box center [129, 99] width 193 height 16
click at [180, 90] on p "We discussed the need to set up additional bars for a crowd of our size. How mu…" at bounding box center [131, 95] width 197 height 23
click at [178, 91] on p "We discussed the need to set up additional bars for a crowd of our size. How mu…" at bounding box center [131, 95] width 197 height 23
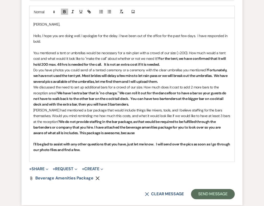
click at [169, 90] on p "We discussed the need to set up additional bars for a crowd of our size. How mu…" at bounding box center [131, 95] width 197 height 23
click at [153, 89] on p "We discussed the need to set up additional bars for a crowd of our size. How mu…" at bounding box center [131, 95] width 197 height 23
click at [116, 142] on p "I'll be glad to assist with any other questions that you have, just let me know…" at bounding box center [131, 148] width 197 height 12
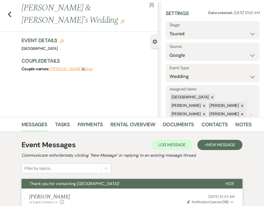
scroll to position [0, 0]
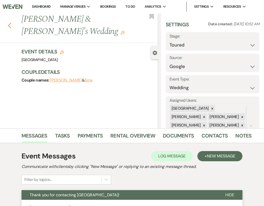
click at [8, 19] on div "Previous [PERSON_NAME] & [PERSON_NAME]'s Wedding Edit Bookmark" at bounding box center [77, 28] width 161 height 30
click at [10, 23] on use "button" at bounding box center [9, 26] width 3 height 6
select select "5"
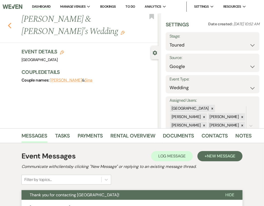
select select "5"
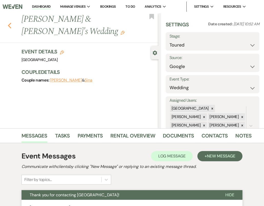
select select "5"
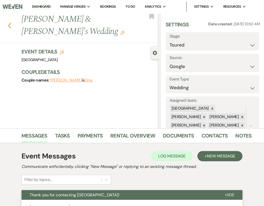
select select "5"
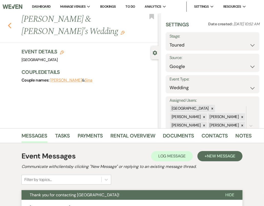
select select "5"
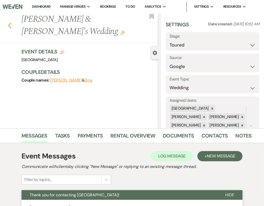
select select "5"
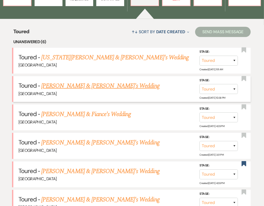
scroll to position [179, 0]
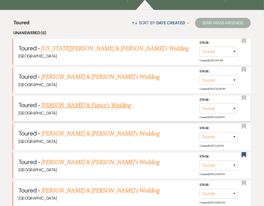
click at [69, 105] on link "[PERSON_NAME] & Fiance's Wedding" at bounding box center [86, 105] width 90 height 9
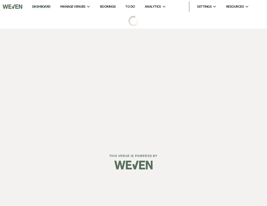
select select "5"
select select "6"
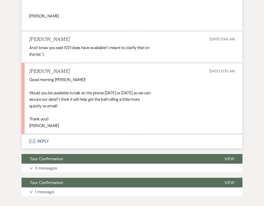
scroll to position [1764, 0]
click at [65, 127] on div "Good morning [PERSON_NAME]! Would you be available to talk on the phone [DATE] …" at bounding box center [131, 102] width 205 height 52
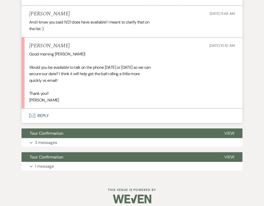
click at [64, 103] on div "Good morning [PERSON_NAME]! Would you be available to talk on the phone [DATE] …" at bounding box center [131, 77] width 205 height 52
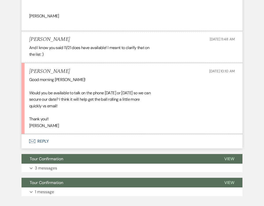
click at [55, 127] on div "Good morning [PERSON_NAME]! Would you be available to talk on the phone [DATE] …" at bounding box center [131, 102] width 205 height 52
click at [48, 129] on div "Good morning [PERSON_NAME]! Would you be available to talk on the phone [DATE] …" at bounding box center [131, 102] width 205 height 52
click at [88, 129] on div "Good morning [PERSON_NAME]! Would you be available to talk on the phone [DATE] …" at bounding box center [131, 102] width 205 height 52
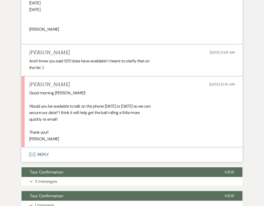
scroll to position [1739, 0]
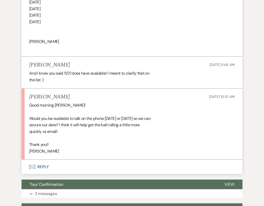
click at [87, 130] on div "Good morning [PERSON_NAME]! Would you be available to talk on the phone [DATE] …" at bounding box center [131, 128] width 205 height 52
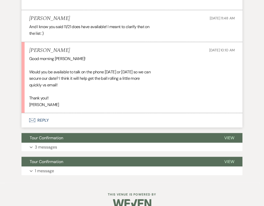
scroll to position [1790, 0]
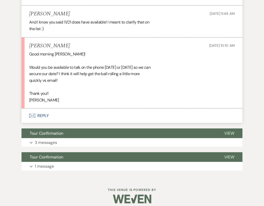
click at [68, 102] on div "Good morning [PERSON_NAME]! Would you be available to talk on the phone [DATE] …" at bounding box center [131, 77] width 205 height 52
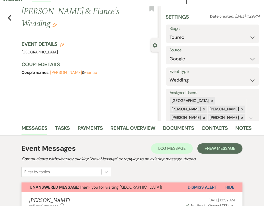
scroll to position [0, 0]
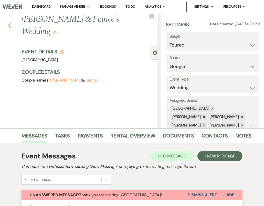
click at [10, 23] on icon "Previous" at bounding box center [10, 26] width 4 height 6
select select "5"
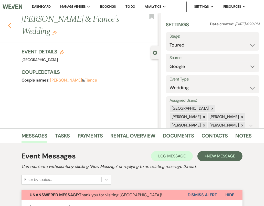
select select "5"
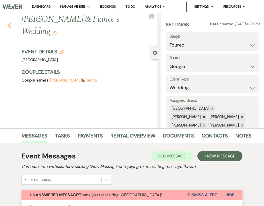
select select "5"
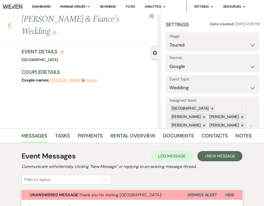
select select "5"
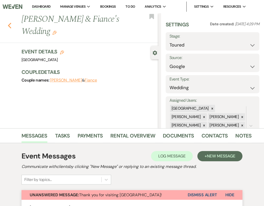
select select "5"
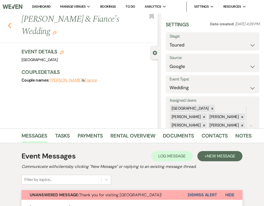
select select "5"
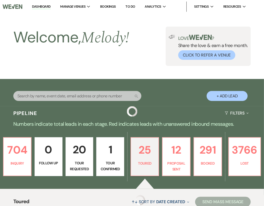
scroll to position [179, 0]
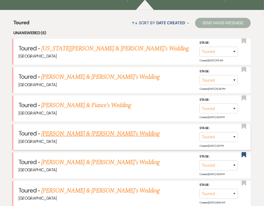
click at [72, 135] on link "[PERSON_NAME] & [PERSON_NAME]'s Wedding" at bounding box center [100, 133] width 118 height 9
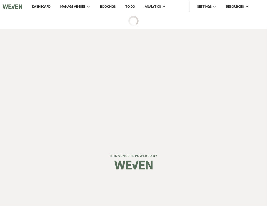
select select "5"
select select "6"
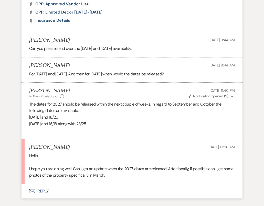
scroll to position [760, 0]
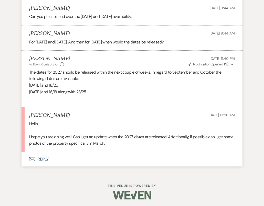
click at [39, 158] on button "Envelope Reply" at bounding box center [131, 159] width 221 height 14
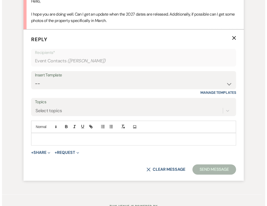
scroll to position [884, 0]
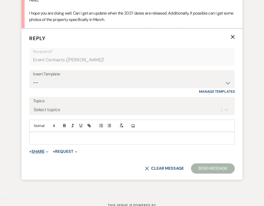
click at [38, 152] on button "+ Share Expand" at bounding box center [38, 152] width 19 height 4
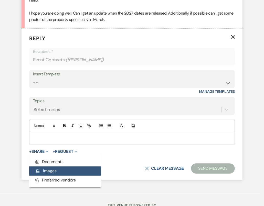
drag, startPoint x: 42, startPoint y: 163, endPoint x: 42, endPoint y: 169, distance: 5.6
click at [42, 169] on div "Doc Upload Documents Add Photo Images Pref Vendors Preferred vendors" at bounding box center [65, 171] width 72 height 28
click at [42, 169] on span "Add Photo Images" at bounding box center [45, 170] width 21 height 5
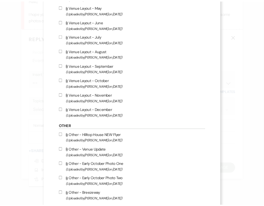
scroll to position [0, 0]
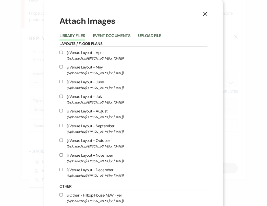
click at [203, 16] on icon "X" at bounding box center [205, 14] width 5 height 5
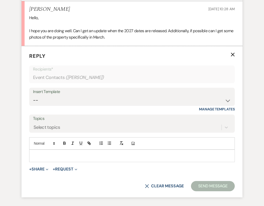
scroll to position [858, 0]
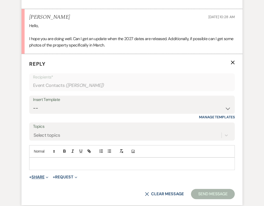
click at [39, 177] on button "+ Share Expand" at bounding box center [38, 177] width 19 height 4
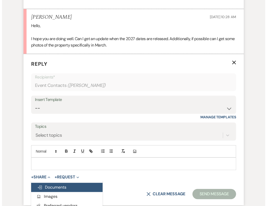
scroll to position [903, 0]
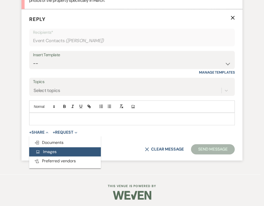
click at [45, 151] on span "Add Photo Images" at bounding box center [45, 151] width 21 height 5
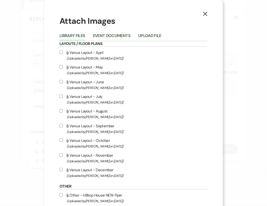
scroll to position [26, 0]
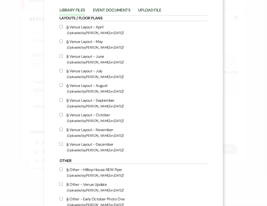
click at [49, 71] on div "X Attach Images Library Files Event Documents Upload File Layouts / Floor Plans…" at bounding box center [133, 157] width 179 height 367
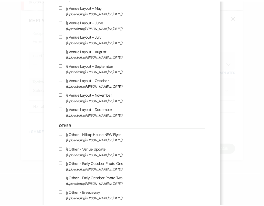
scroll to position [162, 0]
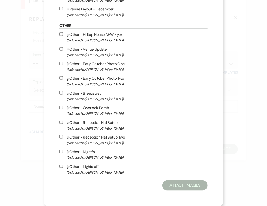
click at [38, 145] on div "X Attach Images Library Files Event Documents Upload File Layouts / Floor Plans…" at bounding box center [133, 103] width 267 height 206
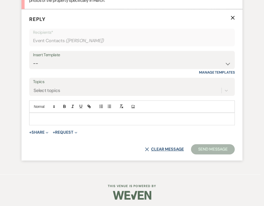
click at [156, 149] on button "X Clear message" at bounding box center [164, 149] width 39 height 4
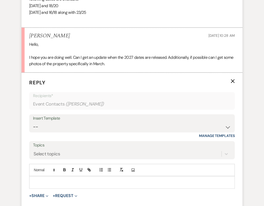
scroll to position [903, 0]
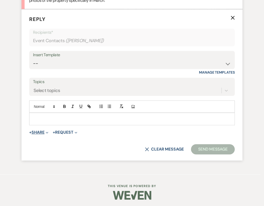
click at [39, 130] on button "+ Share Expand" at bounding box center [38, 132] width 19 height 4
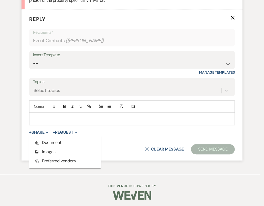
click at [91, 183] on div at bounding box center [132, 195] width 262 height 24
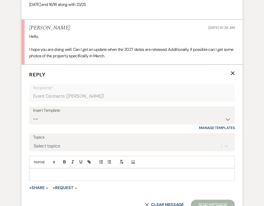
scroll to position [852, 0]
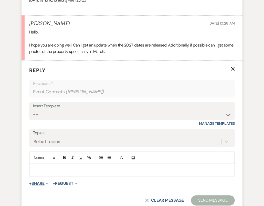
click at [38, 183] on button "+ Share Expand" at bounding box center [38, 184] width 19 height 4
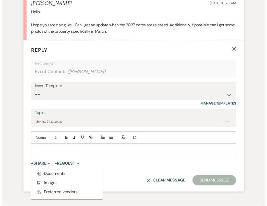
scroll to position [903, 0]
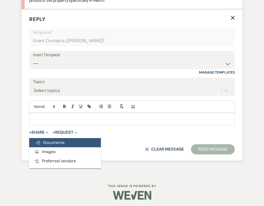
click at [50, 142] on span "Doc Upload Documents" at bounding box center [49, 142] width 29 height 5
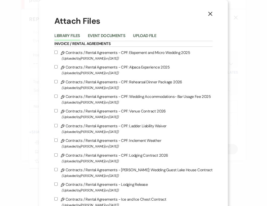
click at [33, 146] on div "X Attach Files Library Files Event Documents Upload File Invoice / Rental Agree…" at bounding box center [133, 103] width 267 height 206
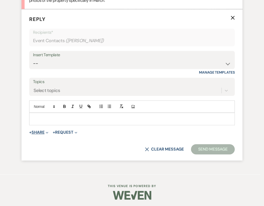
click at [36, 131] on button "+ Share Expand" at bounding box center [38, 132] width 19 height 4
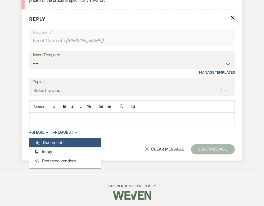
click at [44, 143] on span "Doc Upload Documents" at bounding box center [49, 142] width 29 height 5
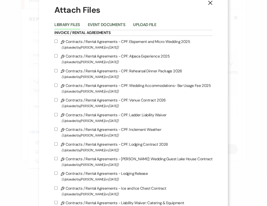
scroll to position [0, 0]
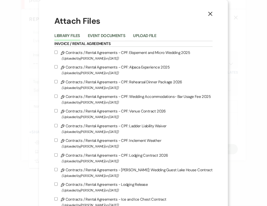
click at [106, 34] on button "Event Documents" at bounding box center [107, 37] width 38 height 7
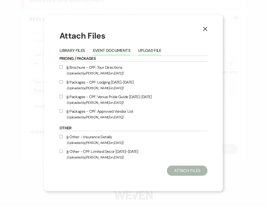
click at [148, 51] on button "Upload File" at bounding box center [149, 52] width 23 height 7
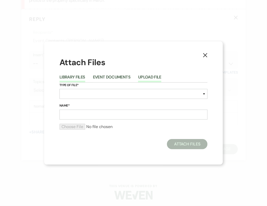
click at [75, 78] on button "Library Files" at bounding box center [73, 78] width 26 height 7
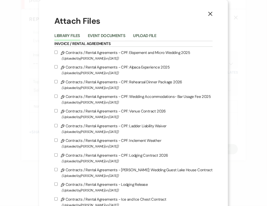
click at [209, 14] on use "button" at bounding box center [211, 14] width 4 height 4
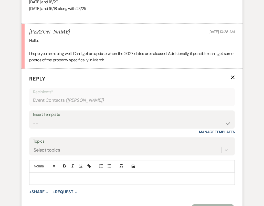
scroll to position [750, 0]
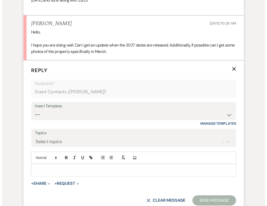
scroll to position [878, 0]
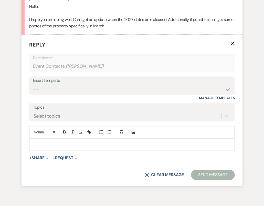
click at [43, 144] on p at bounding box center [131, 145] width 197 height 6
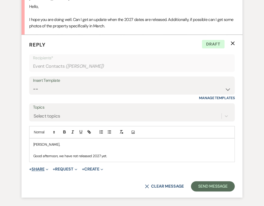
click at [34, 167] on button "+ Share Expand" at bounding box center [38, 169] width 19 height 4
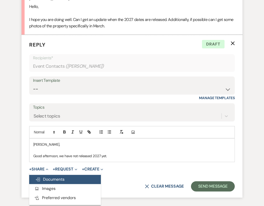
click at [43, 180] on span "Doc Upload Documents" at bounding box center [49, 179] width 29 height 5
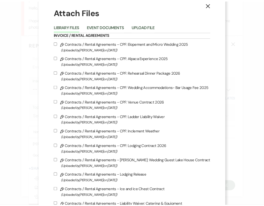
scroll to position [0, 0]
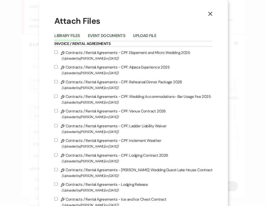
click at [115, 36] on button "Event Documents" at bounding box center [107, 37] width 38 height 7
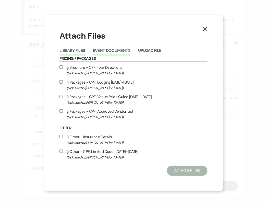
click at [76, 49] on button "Library Files" at bounding box center [73, 52] width 26 height 7
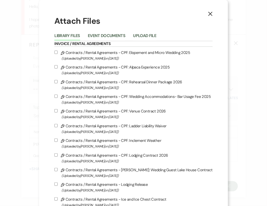
click at [28, 82] on div "X Attach Files Library Files Event Documents Upload File Invoice / Rental Agree…" at bounding box center [133, 103] width 267 height 206
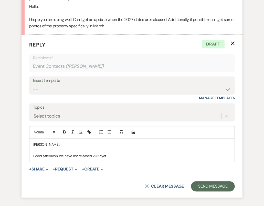
click at [115, 155] on p "Good afternoon, we have not released 2027 yet." at bounding box center [131, 156] width 197 height 6
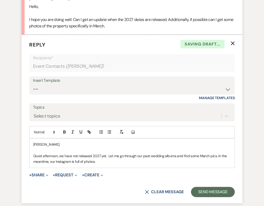
click at [114, 161] on p "Good afternoon, we have not released 2027 yet. Let me go through our past weddi…" at bounding box center [131, 159] width 197 height 12
click at [111, 159] on p "Good afternoon, we have not released 2027 yet. Let me go through our past weddi…" at bounding box center [131, 159] width 197 height 12
click at [111, 161] on p "Good afternoon, we have not released 2027 yet. Let me go through our past weddi…" at bounding box center [131, 159] width 197 height 12
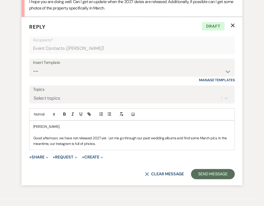
scroll to position [903, 0]
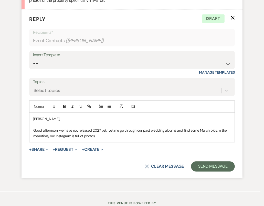
click at [101, 138] on div "[PERSON_NAME], Good afternoon, we have not released 2027 yet. Let me go through…" at bounding box center [131, 127] width 205 height 29
click at [99, 134] on p "Good afternoon, we have not released 2027 yet. Let me go through our past weddi…" at bounding box center [131, 134] width 197 height 12
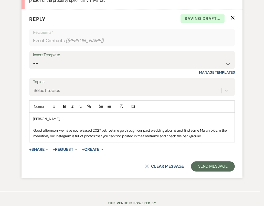
click at [134, 135] on p "Good afternoon, we have not released 2027 yet. Let me go through our past weddi…" at bounding box center [131, 134] width 197 height 12
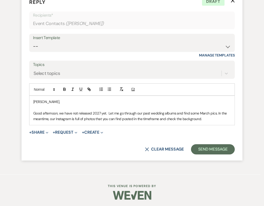
click at [216, 120] on p "Good afternoon, we have not released 2027 yet. Let me go through our past weddi…" at bounding box center [131, 116] width 197 height 12
click at [214, 120] on p "Good afternoon, we have not released 2027 yet. Let me go through our past weddi…" at bounding box center [131, 116] width 197 height 12
click at [206, 150] on button "Send Message" at bounding box center [213, 149] width 44 height 10
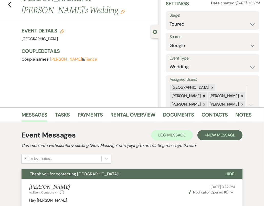
scroll to position [0, 0]
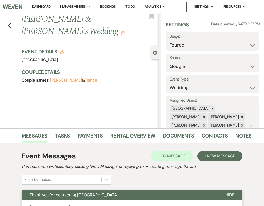
drag, startPoint x: 80, startPoint y: 116, endPoint x: 80, endPoint y: 113, distance: 3.1
click at [80, 116] on div "Previous [PERSON_NAME] & [PERSON_NAME]'s Wedding Edit Bookmark Gear Settings Se…" at bounding box center [79, 70] width 158 height 115
click at [9, 26] on use "button" at bounding box center [9, 26] width 3 height 6
select select "5"
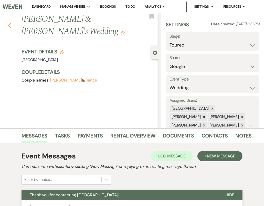
select select "5"
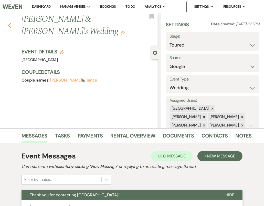
select select "5"
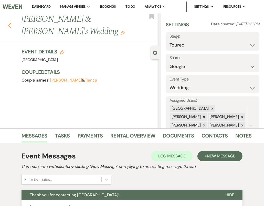
select select "5"
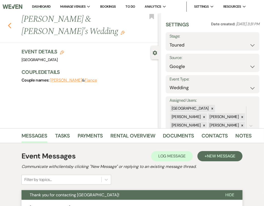
select select "5"
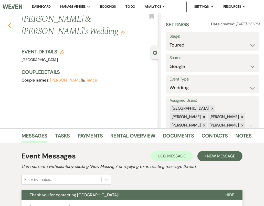
select select "5"
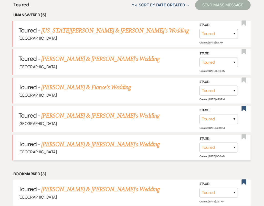
scroll to position [205, 0]
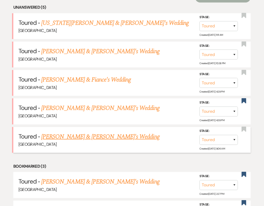
click at [73, 137] on link "[PERSON_NAME] & [PERSON_NAME]'s Wedding" at bounding box center [100, 136] width 118 height 9
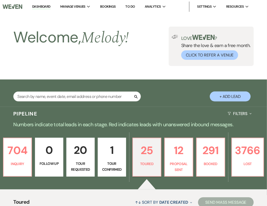
select select "5"
select select "6"
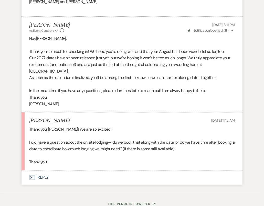
scroll to position [1816, 0]
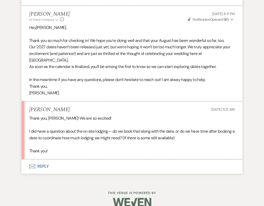
click at [69, 148] on p "Thank you!" at bounding box center [131, 151] width 205 height 7
click at [66, 148] on p "Thank you!" at bounding box center [131, 151] width 205 height 7
click at [185, 129] on p "I did have a question about the on site lodging— do we book that along with the…" at bounding box center [131, 134] width 205 height 13
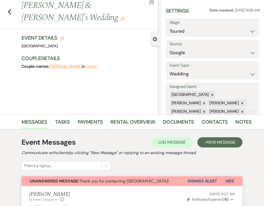
scroll to position [0, 0]
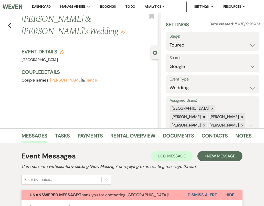
click at [119, 107] on div "Previous [PERSON_NAME] & Fiance's Wedding Edit Bookmark Gear Settings Settings …" at bounding box center [79, 70] width 158 height 115
click at [8, 28] on icon "Previous" at bounding box center [10, 26] width 4 height 6
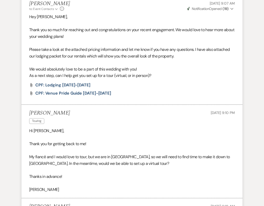
select select "5"
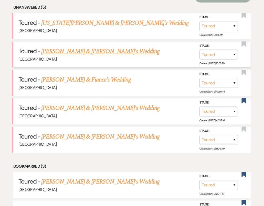
scroll to position [179, 0]
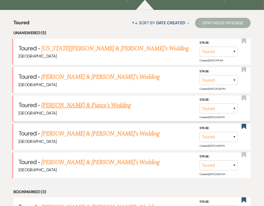
click at [66, 108] on link "[PERSON_NAME] & Fiance's Wedding" at bounding box center [86, 105] width 90 height 9
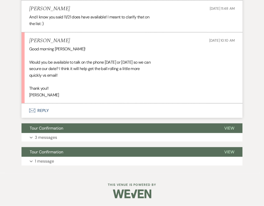
scroll to position [1801, 0]
click at [71, 75] on div "Good morning [PERSON_NAME]! Would you be available to talk on the phone [DATE] …" at bounding box center [131, 72] width 205 height 52
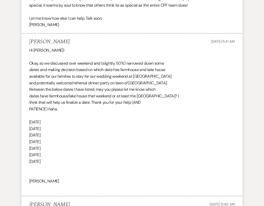
scroll to position [1596, 0]
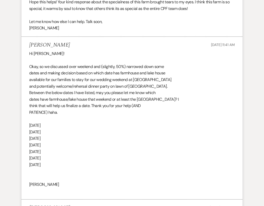
click at [151, 114] on div "Hi [PERSON_NAME]! Okay, so we discussed over weekend and (slightly, 50%) narrow…" at bounding box center [131, 122] width 205 height 144
click at [88, 131] on div "Hi [PERSON_NAME]! Okay, so we discussed over weekend and (slightly, 50%) narrow…" at bounding box center [131, 122] width 205 height 144
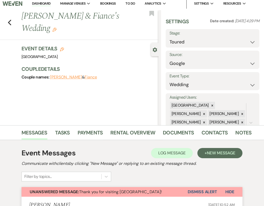
scroll to position [0, 0]
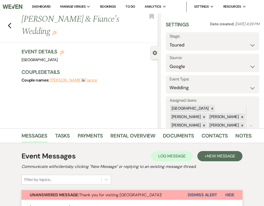
click at [7, 21] on div "Previous [PERSON_NAME] & [PERSON_NAME]'s Wedding Edit Bookmark" at bounding box center [77, 28] width 161 height 30
click at [9, 23] on use "button" at bounding box center [9, 26] width 3 height 6
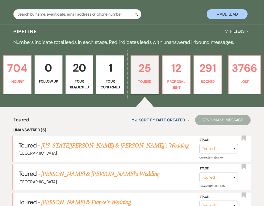
scroll to position [26, 0]
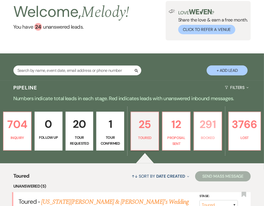
click at [205, 131] on p "291" at bounding box center [207, 124] width 21 height 17
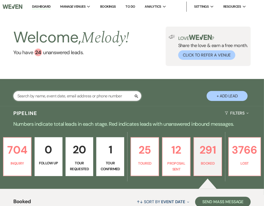
click at [51, 96] on input "text" at bounding box center [77, 96] width 128 height 10
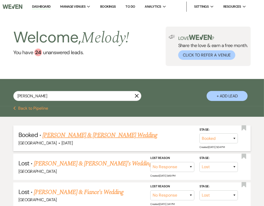
click at [91, 136] on link "[PERSON_NAME] & [PERSON_NAME] Wedding" at bounding box center [99, 135] width 115 height 9
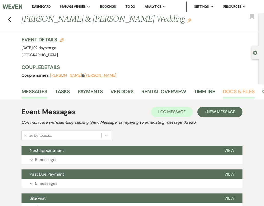
click at [229, 95] on link "Docs & Files" at bounding box center [238, 92] width 32 height 11
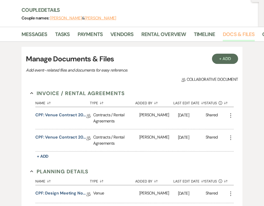
scroll to position [51, 0]
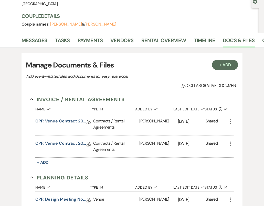
click at [65, 144] on link "CPF: Venue Contract 2026" at bounding box center [60, 144] width 51 height 8
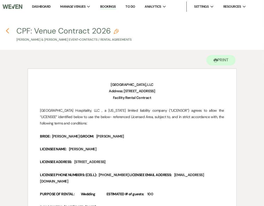
click at [8, 33] on use "button" at bounding box center [7, 31] width 3 height 6
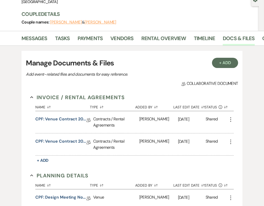
scroll to position [51, 0]
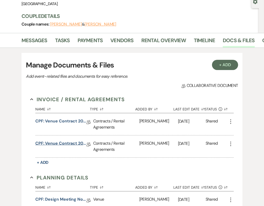
click at [70, 146] on link "CPF: Venue Contract 2026" at bounding box center [60, 144] width 51 height 8
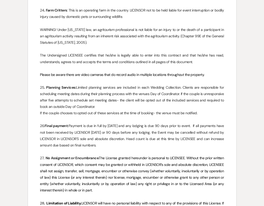
scroll to position [1674, 0]
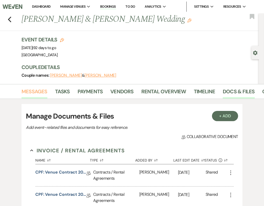
click at [31, 91] on link "Messages" at bounding box center [34, 92] width 26 height 11
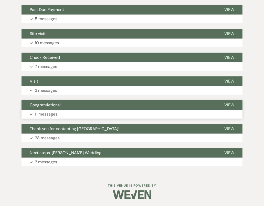
scroll to position [165, 0]
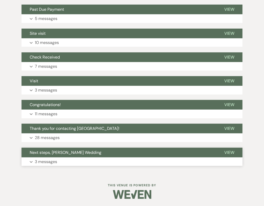
click at [43, 163] on p "3 messages" at bounding box center [46, 162] width 22 height 7
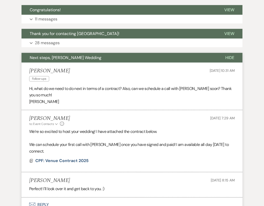
scroll to position [267, 0]
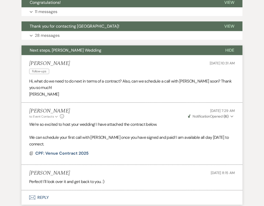
click at [38, 192] on button "Envelope Reply" at bounding box center [131, 198] width 221 height 14
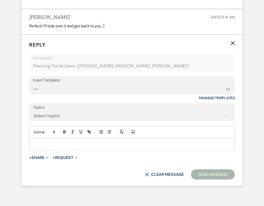
scroll to position [423, 0]
click at [54, 84] on select "-- Weven Planning Portal Introduction (Booked Events) Congratulations on choosi…" at bounding box center [132, 89] width 198 height 10
click at [50, 112] on div "Select topics" at bounding box center [46, 115] width 27 height 7
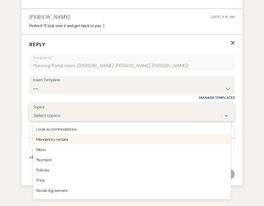
scroll to position [102, 0]
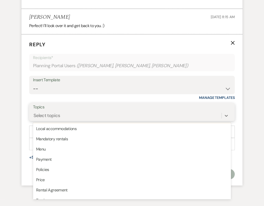
click at [65, 111] on div "Select topics" at bounding box center [127, 115] width 188 height 9
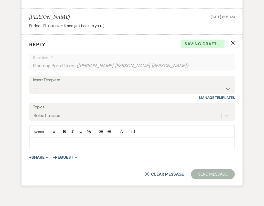
click at [47, 141] on p at bounding box center [131, 144] width 197 height 6
click at [36, 141] on p at bounding box center [131, 144] width 197 height 6
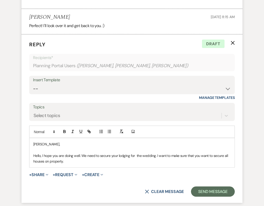
click at [68, 156] on p "Hello, I hope you are doing well. We need to secure your lodging for the weddin…" at bounding box center [131, 159] width 197 height 12
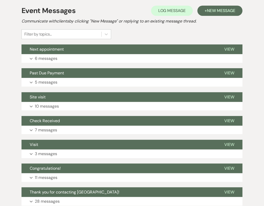
scroll to position [0, 0]
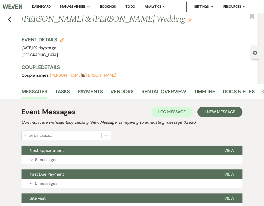
click at [133, 55] on div "Event Details Edit Event Date: [DATE] | 92 days to go Venue: [GEOGRAPHIC_DATA] …" at bounding box center [137, 47] width 232 height 23
click at [235, 73] on div "Couple names: [PERSON_NAME] & [PERSON_NAME]" at bounding box center [137, 75] width 232 height 7
click at [211, 70] on h3 "Couple Details" at bounding box center [137, 67] width 232 height 7
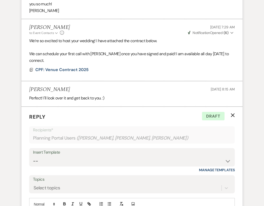
scroll to position [435, 0]
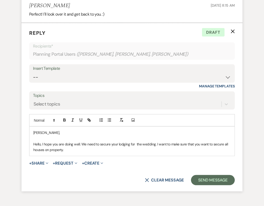
click at [72, 144] on p "Hello, I hope you are doing well. We need to secure your lodging for the weddin…" at bounding box center [131, 147] width 197 height 12
click at [74, 144] on p "Hello, I hope you are doing well. We need to secure your lodging for the weddin…" at bounding box center [131, 147] width 197 height 12
click at [125, 144] on p "Hello, I hope you are doing well. We need to secure your lodging for the weddin…" at bounding box center [131, 147] width 197 height 12
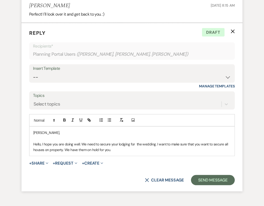
click at [122, 144] on p "Hello, I hope you are doing well. We need to secure your lodging for the weddin…" at bounding box center [131, 147] width 197 height 12
click at [135, 141] on p "Hello, I hope you are doing well. We need to secure your lodging for the weddin…" at bounding box center [131, 147] width 197 height 12
click at [132, 147] on div "[PERSON_NAME], Hello, I hope you are doing well. We need to secure your lodging…" at bounding box center [131, 141] width 205 height 29
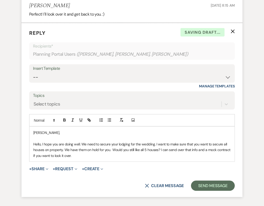
click at [89, 149] on p "Hello, I hope you are doing well. We need to secure your lodging for the weddin…" at bounding box center [131, 149] width 197 height 17
click at [90, 148] on p "Hello, I hope you are doing well. We need to secure your lodging for the weddin…" at bounding box center [131, 149] width 197 height 17
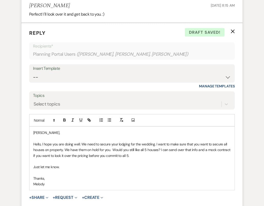
click at [65, 164] on p "Just let me know." at bounding box center [131, 167] width 197 height 6
click at [66, 164] on p "Just let me know." at bounding box center [131, 167] width 197 height 6
click at [73, 164] on p "Just let me know." at bounding box center [131, 167] width 197 height 6
click at [69, 164] on p "Just let me know." at bounding box center [131, 167] width 197 height 6
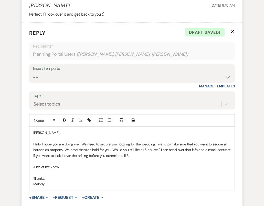
click at [69, 164] on p "Just let me know." at bounding box center [131, 167] width 197 height 6
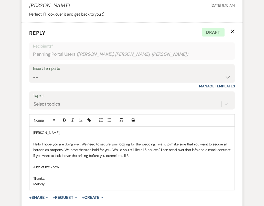
click at [69, 164] on p "Just let me know." at bounding box center [131, 167] width 197 height 6
drag, startPoint x: 32, startPoint y: 136, endPoint x: 155, endPoint y: 161, distance: 125.0
click at [155, 161] on div "[PERSON_NAME], Hello, I hope you are doing well. We need to secure your lodging…" at bounding box center [131, 158] width 205 height 63
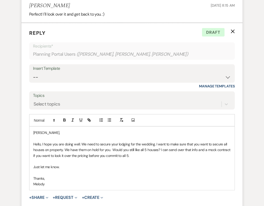
copy div "Hello, I hope you are doing well. We need to secure your lodging for the weddin…"
drag, startPoint x: 32, startPoint y: 136, endPoint x: 72, endPoint y: 159, distance: 45.7
click at [72, 159] on div "[PERSON_NAME], Hello, I hope you are doing well. We need to secure your lodging…" at bounding box center [131, 158] width 205 height 63
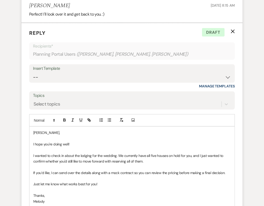
scroll to position [460, 0]
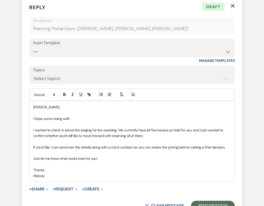
click at [124, 162] on p at bounding box center [131, 165] width 197 height 6
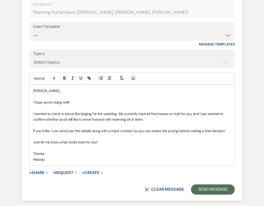
scroll to position [486, 0]
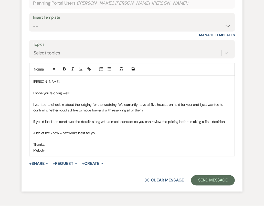
click at [135, 136] on p at bounding box center [131, 139] width 197 height 6
click at [133, 136] on p at bounding box center [131, 139] width 197 height 6
click at [127, 130] on p "Just let me know what works best for you!" at bounding box center [131, 133] width 197 height 6
click at [111, 130] on p "Just let me know what works best for you!" at bounding box center [131, 133] width 197 height 6
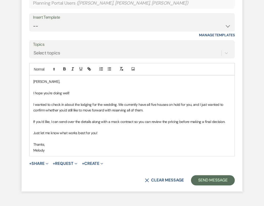
click at [114, 130] on p "Just let me know what works best for you!" at bounding box center [131, 133] width 197 height 6
click at [116, 130] on p "Just let me know what works best for you!" at bounding box center [131, 133] width 197 height 6
click at [113, 130] on p "Just let me know what works best for you!" at bounding box center [131, 133] width 197 height 6
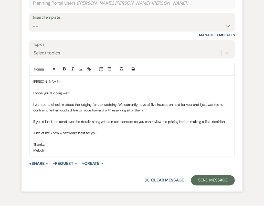
click at [114, 130] on p "Just let me know what works best for you!" at bounding box center [131, 133] width 197 height 6
click at [115, 130] on p "Just let me know what works best for you!" at bounding box center [131, 133] width 197 height 6
click at [113, 125] on p at bounding box center [131, 128] width 197 height 6
click at [111, 130] on p "Just let me know what works best for you!" at bounding box center [131, 133] width 197 height 6
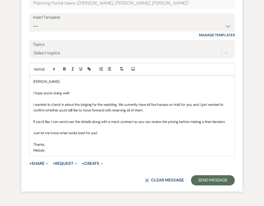
click at [55, 148] on p "Melody" at bounding box center [131, 151] width 197 height 6
click at [63, 142] on p "Thanks," at bounding box center [131, 145] width 197 height 6
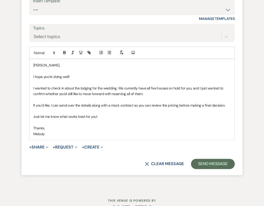
scroll to position [511, 0]
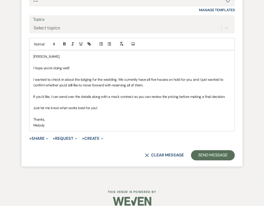
click at [72, 117] on p "Thanks," at bounding box center [131, 120] width 197 height 6
click at [214, 150] on button "Send Message" at bounding box center [213, 155] width 44 height 10
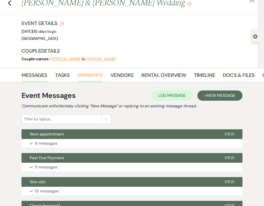
scroll to position [0, 0]
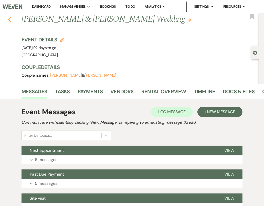
click at [10, 22] on use "button" at bounding box center [9, 20] width 3 height 6
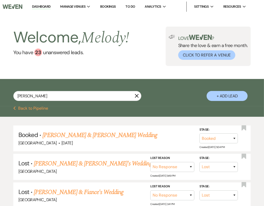
click at [23, 109] on button "Previous Back to Pipeline" at bounding box center [30, 108] width 35 height 4
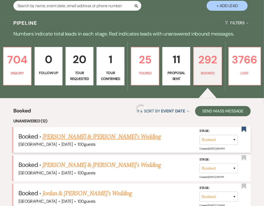
scroll to position [102, 0]
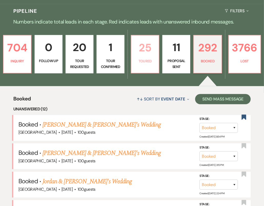
click at [143, 59] on p "Toured" at bounding box center [144, 61] width 21 height 6
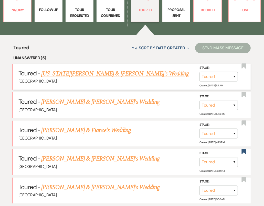
scroll to position [179, 0]
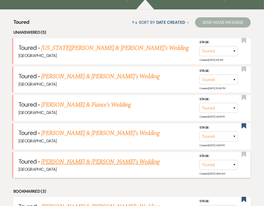
click at [70, 158] on link "[PERSON_NAME] & [PERSON_NAME]'s Wedding" at bounding box center [100, 161] width 118 height 9
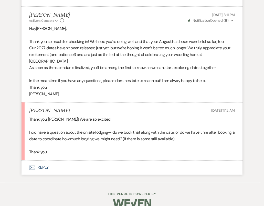
scroll to position [1816, 0]
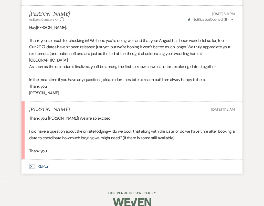
click at [74, 148] on p "Thank you!" at bounding box center [131, 151] width 205 height 7
click at [106, 83] on p "Thank you," at bounding box center [131, 86] width 205 height 7
click at [62, 83] on p "Thank you," at bounding box center [131, 86] width 205 height 7
click at [79, 115] on p "Thank you, [PERSON_NAME]! We are so excited!" at bounding box center [131, 118] width 205 height 7
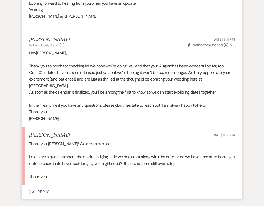
drag, startPoint x: 69, startPoint y: 159, endPoint x: 66, endPoint y: 157, distance: 3.1
click at [67, 158] on div "Thank you, [PERSON_NAME]! We are so excited! I did have a question about the on…" at bounding box center [131, 160] width 205 height 39
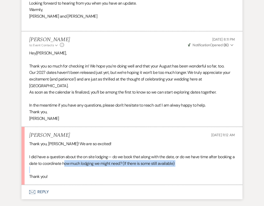
click at [68, 157] on p "I did have a question about the on site lodging— do we book that along with the…" at bounding box center [131, 160] width 205 height 13
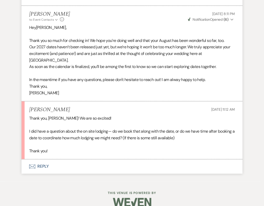
click at [102, 148] on p "Thank you!" at bounding box center [131, 151] width 205 height 7
click at [98, 141] on p at bounding box center [131, 144] width 205 height 7
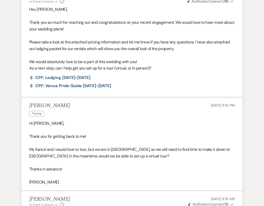
scroll to position [153, 0]
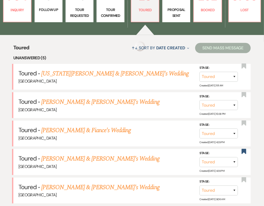
scroll to position [179, 0]
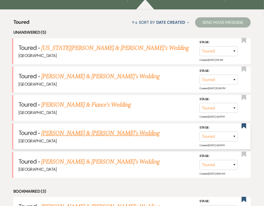
click at [69, 136] on link "[PERSON_NAME] & [PERSON_NAME]'s Wedding" at bounding box center [100, 133] width 118 height 9
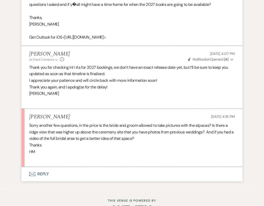
scroll to position [883, 0]
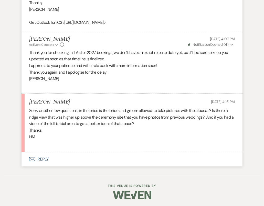
click at [41, 160] on button "Envelope Reply" at bounding box center [131, 159] width 221 height 14
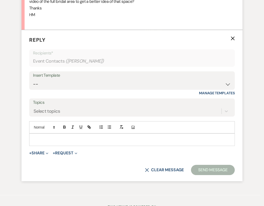
scroll to position [1007, 0]
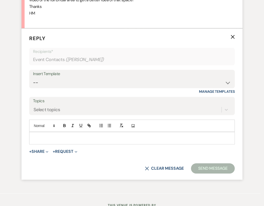
click at [44, 137] on p at bounding box center [131, 138] width 197 height 6
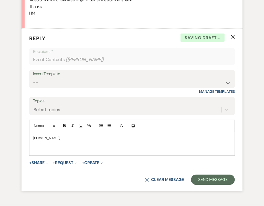
click at [46, 142] on p at bounding box center [131, 144] width 197 height 6
click at [42, 144] on p at bounding box center [131, 144] width 197 height 6
click at [74, 143] on p "Yes, the bride and groom so get pics with the alpacas! You do get" at bounding box center [131, 144] width 197 height 6
click at [143, 143] on p "Yes, the bride and groom do get pics with the alpacas! You do get" at bounding box center [131, 144] width 197 height 6
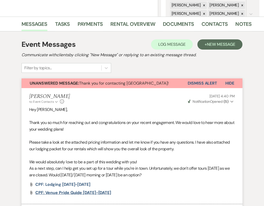
scroll to position [0, 0]
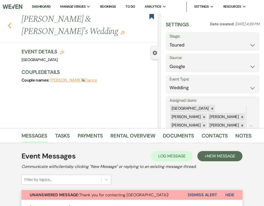
click at [10, 25] on icon "Previous" at bounding box center [10, 26] width 4 height 6
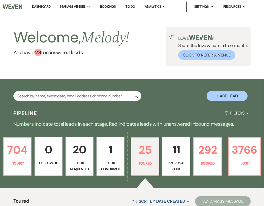
drag, startPoint x: 103, startPoint y: 62, endPoint x: 104, endPoint y: 58, distance: 3.6
click at [103, 60] on div "Welcome, Melody ! You have 23 unanswered lead s ." at bounding box center [71, 46] width 116 height 39
click at [107, 61] on div "Welcome, Melody ! You have 23 unanswered lead s ." at bounding box center [71, 46] width 116 height 39
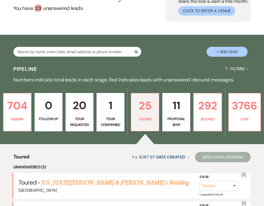
scroll to position [77, 0]
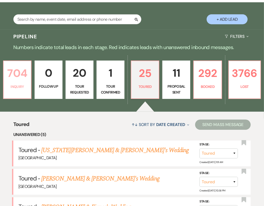
click at [18, 86] on p "Inquiry" at bounding box center [17, 87] width 21 height 6
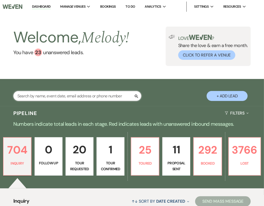
click at [77, 97] on input "text" at bounding box center [77, 96] width 128 height 10
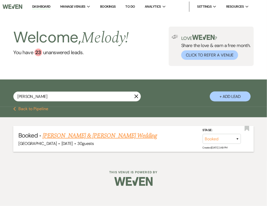
click at [63, 136] on link "[PERSON_NAME] & [PERSON_NAME] Wedding" at bounding box center [100, 135] width 115 height 9
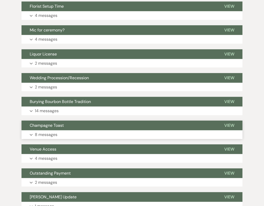
scroll to position [153, 0]
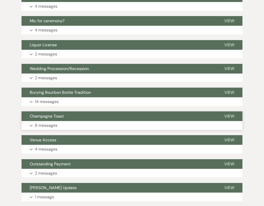
click at [41, 123] on p "8 messages" at bounding box center [46, 125] width 23 height 7
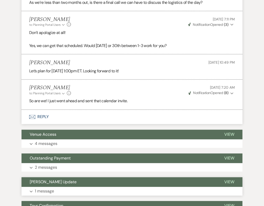
scroll to position [639, 0]
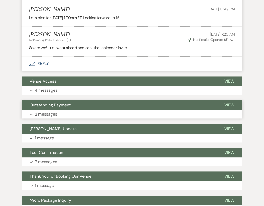
click at [51, 118] on p "2 messages" at bounding box center [46, 114] width 22 height 7
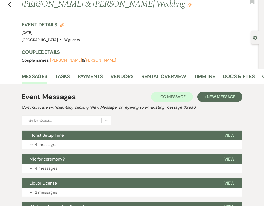
scroll to position [0, 0]
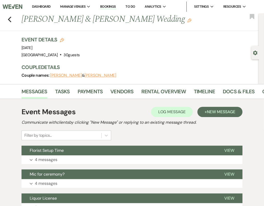
click at [132, 58] on div "Event Details Edit Event Date: [DATE] Venue: [GEOGRAPHIC_DATA] . 30 guests Venu…" at bounding box center [137, 47] width 232 height 23
click at [128, 54] on div "Event Details Edit Event Date: [DATE] Venue: [GEOGRAPHIC_DATA] . 30 guests Venu…" at bounding box center [137, 47] width 232 height 23
click at [124, 57] on div "Event Details Edit Event Date: [DATE] Venue: [GEOGRAPHIC_DATA] . 30 guests Venu…" at bounding box center [137, 47] width 232 height 23
click at [43, 6] on link "Dashboard" at bounding box center [41, 6] width 18 height 4
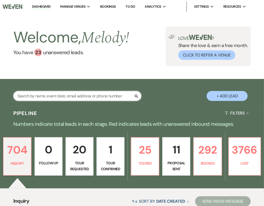
click at [45, 96] on input "text" at bounding box center [77, 96] width 128 height 10
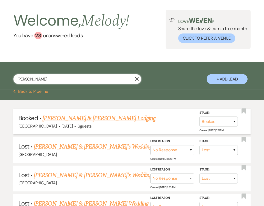
scroll to position [26, 0]
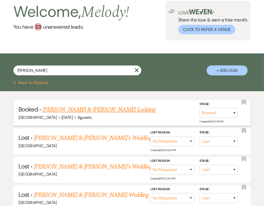
click at [81, 111] on link "[PERSON_NAME] & [PERSON_NAME] Lodging" at bounding box center [98, 109] width 113 height 9
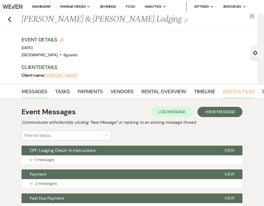
click at [228, 91] on link "Docs & Files" at bounding box center [238, 92] width 32 height 11
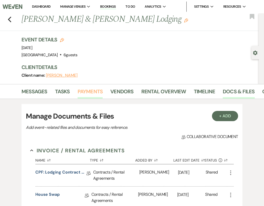
click at [96, 92] on link "Payments" at bounding box center [89, 92] width 25 height 11
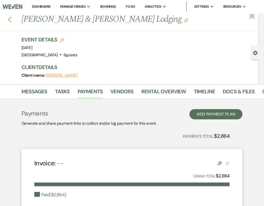
click at [10, 21] on icon "Previous" at bounding box center [10, 19] width 4 height 6
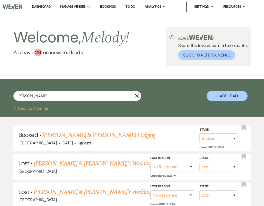
click at [15, 109] on button "Previous Back to Pipeline" at bounding box center [30, 108] width 35 height 4
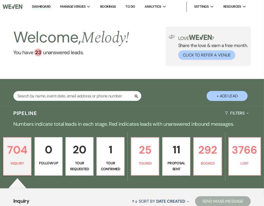
click at [13, 110] on h3 "Pipeline" at bounding box center [25, 113] width 24 height 7
click at [13, 62] on div "Welcome, Melody ! You have 23 unanswered lead s . Love ? Share the love & earn …" at bounding box center [132, 46] width 264 height 39
click at [62, 87] on div "Search + Add Lead" at bounding box center [132, 94] width 264 height 24
click at [150, 83] on div "Search + Add Lead" at bounding box center [132, 94] width 264 height 24
click at [41, 6] on link "Dashboard" at bounding box center [41, 6] width 18 height 5
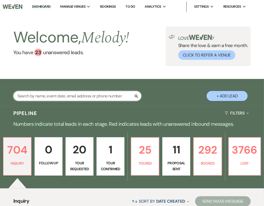
click at [80, 98] on input "text" at bounding box center [77, 96] width 128 height 10
click at [108, 8] on link "Bookings" at bounding box center [108, 6] width 16 height 4
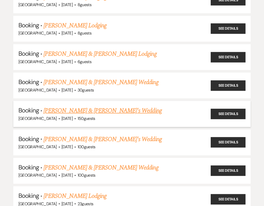
scroll to position [77, 0]
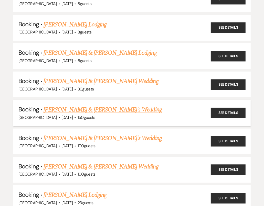
click at [52, 105] on link "[PERSON_NAME] & [PERSON_NAME]'s Wedding" at bounding box center [102, 109] width 118 height 9
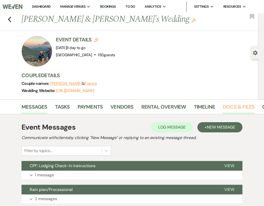
click at [238, 109] on link "Docs & Files" at bounding box center [238, 108] width 32 height 11
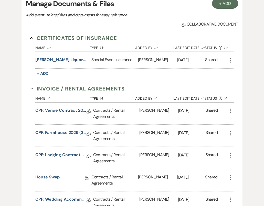
scroll to position [179, 0]
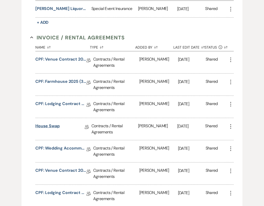
click at [57, 128] on link "House Swap" at bounding box center [47, 127] width 24 height 8
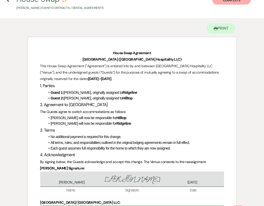
scroll to position [24, 0]
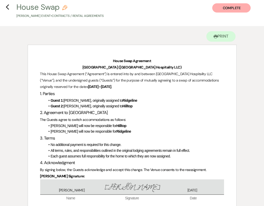
click at [141, 110] on h3 "2. Agreement to [GEOGRAPHIC_DATA]" at bounding box center [132, 112] width 184 height 7
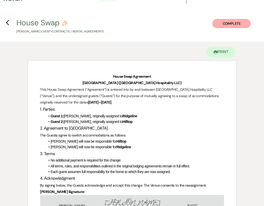
scroll to position [0, 0]
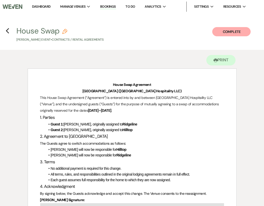
click at [71, 90] on p "[GEOGRAPHIC_DATA] ([GEOGRAPHIC_DATA] Hospitality LLC)" at bounding box center [132, 91] width 184 height 6
click at [8, 31] on icon "Previous" at bounding box center [8, 31] width 4 height 6
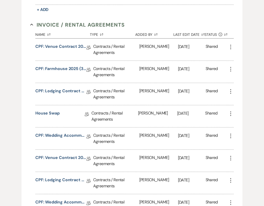
scroll to position [153, 0]
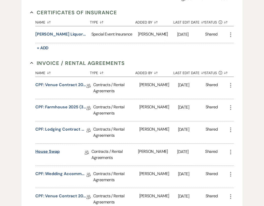
click at [47, 150] on link "House Swap" at bounding box center [47, 153] width 24 height 8
